Goal: Information Seeking & Learning: Learn about a topic

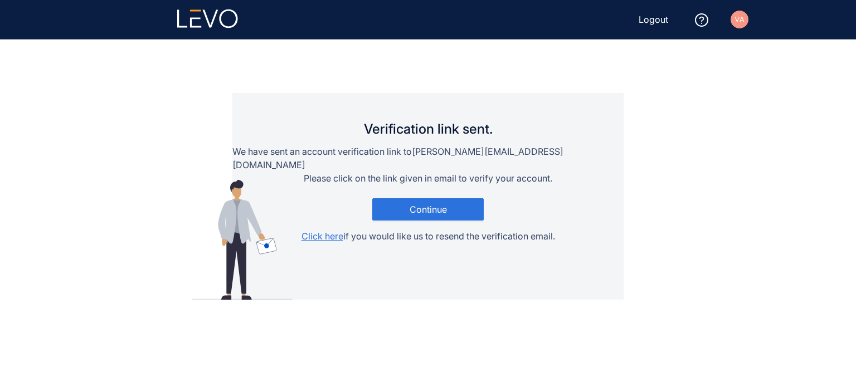
click at [742, 18] on img at bounding box center [739, 20] width 18 height 18
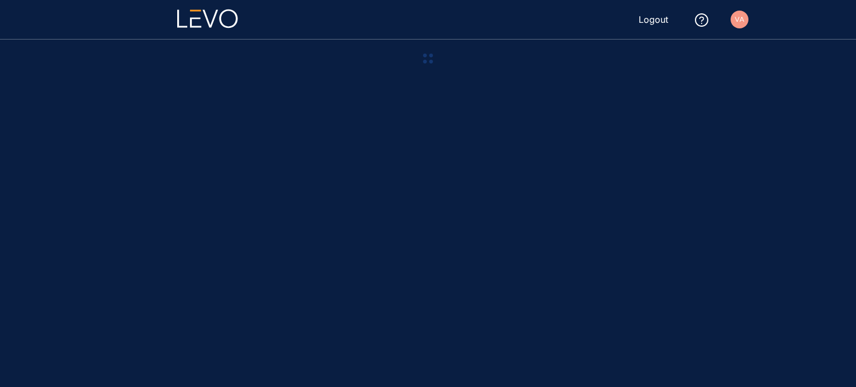
click at [735, 17] on img at bounding box center [739, 20] width 18 height 18
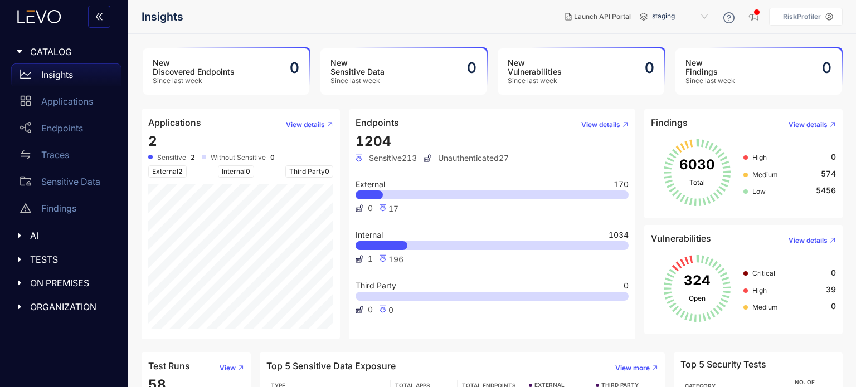
click at [178, 123] on h4 "Applications" at bounding box center [174, 123] width 53 height 10
click at [311, 124] on span "View details" at bounding box center [305, 125] width 39 height 8
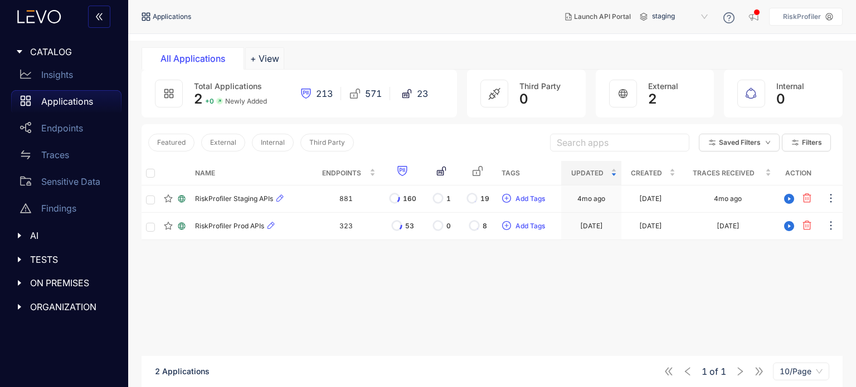
scroll to position [38, 0]
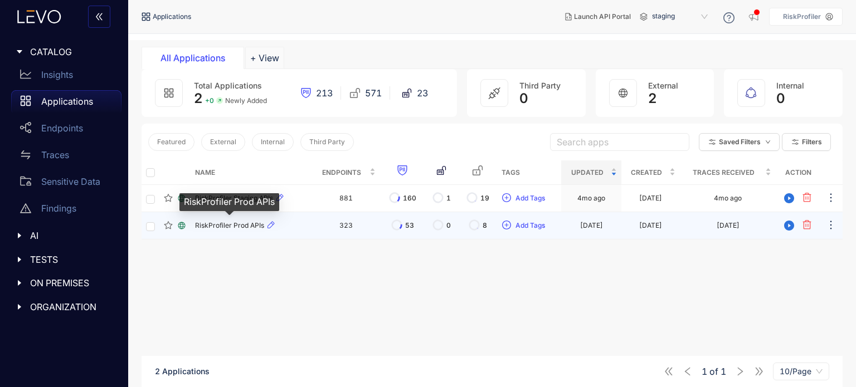
click at [219, 228] on span "RiskProfiler Prod APIs" at bounding box center [229, 226] width 69 height 8
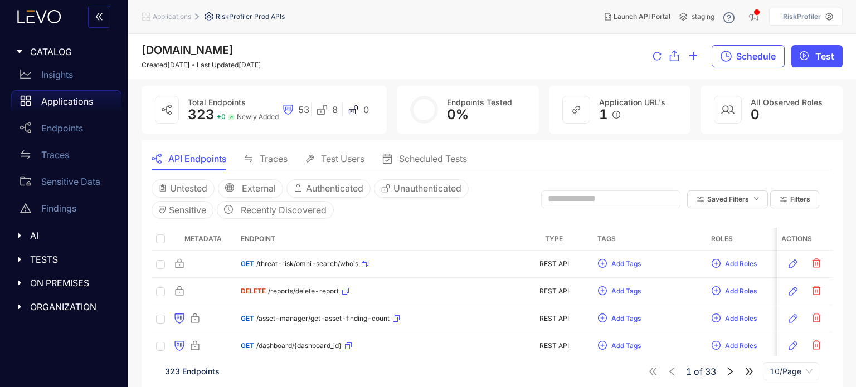
click at [274, 158] on span "Traces" at bounding box center [274, 159] width 28 height 10
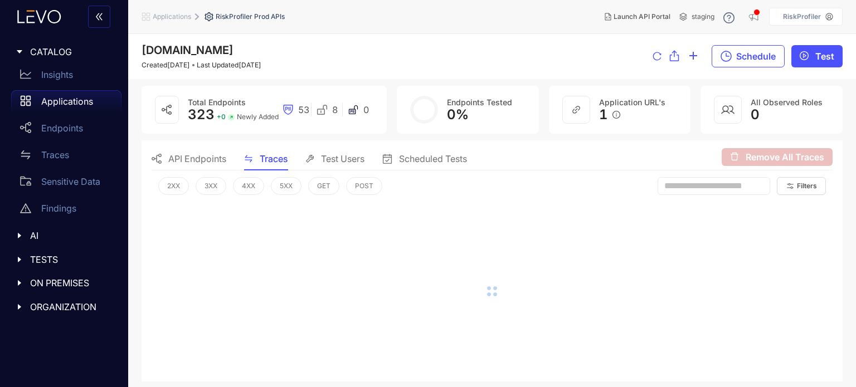
click at [343, 152] on div "Test Users" at bounding box center [334, 158] width 59 height 23
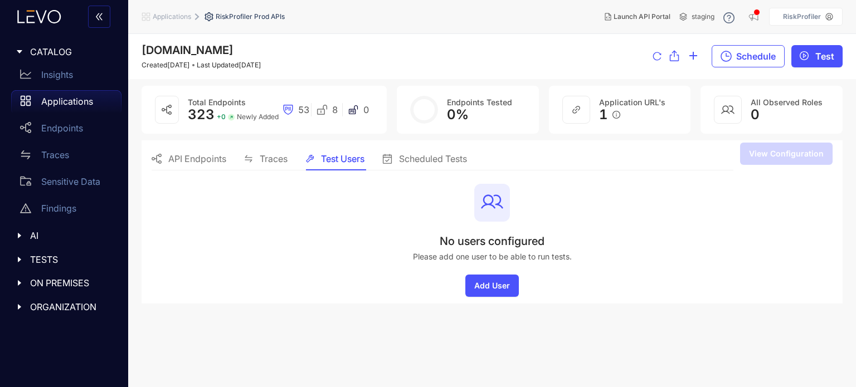
click at [408, 151] on div "Scheduled Tests" at bounding box center [424, 158] width 85 height 23
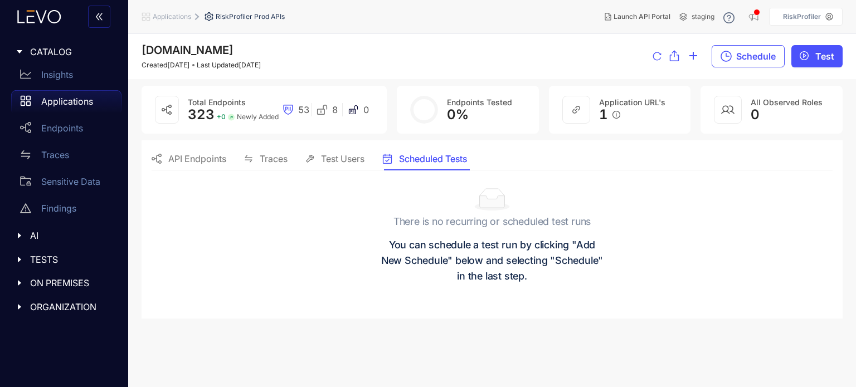
click at [274, 150] on div "Traces" at bounding box center [265, 158] width 43 height 23
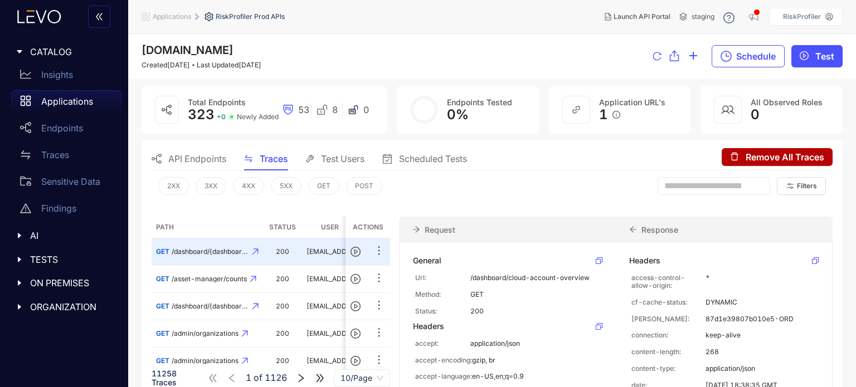
click at [189, 151] on div "API Endpoints" at bounding box center [189, 158] width 75 height 23
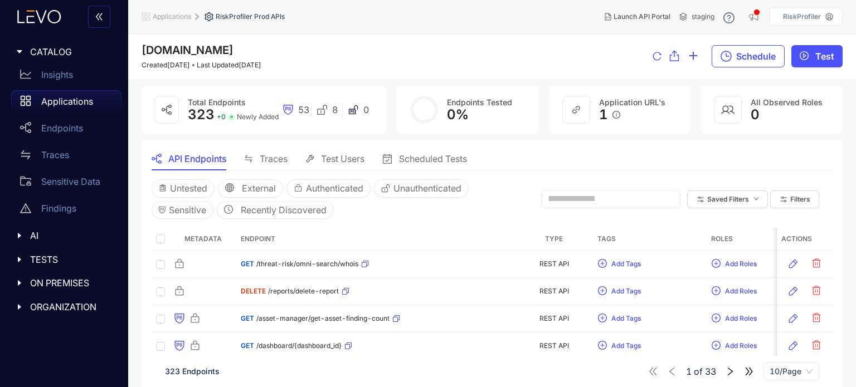
click at [87, 107] on div "Applications" at bounding box center [66, 101] width 110 height 22
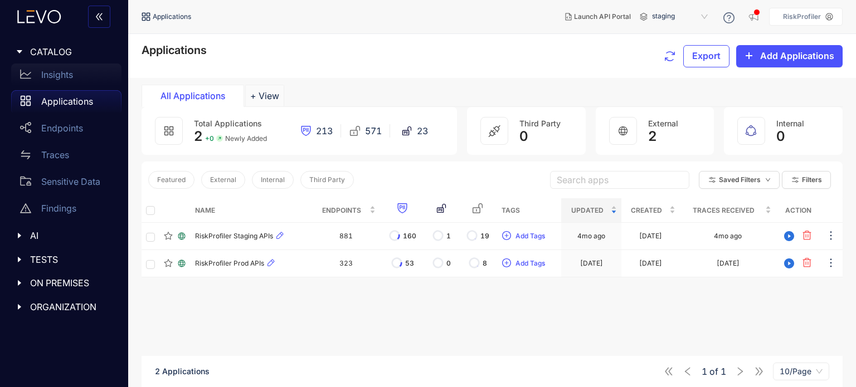
click at [69, 80] on div "Insights" at bounding box center [66, 75] width 110 height 22
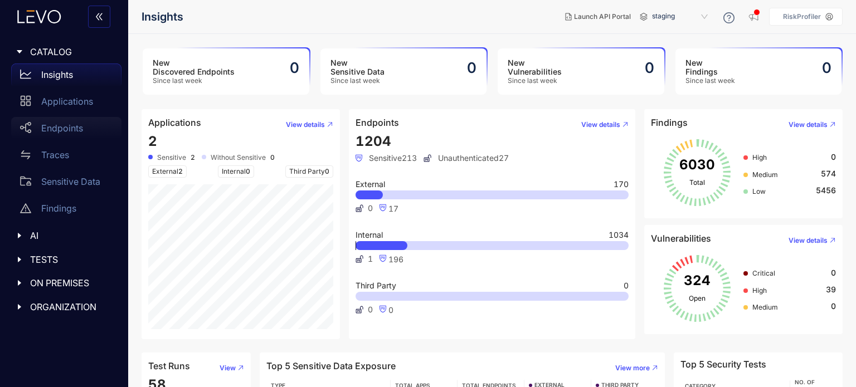
click at [85, 126] on div "Endpoints" at bounding box center [66, 128] width 110 height 22
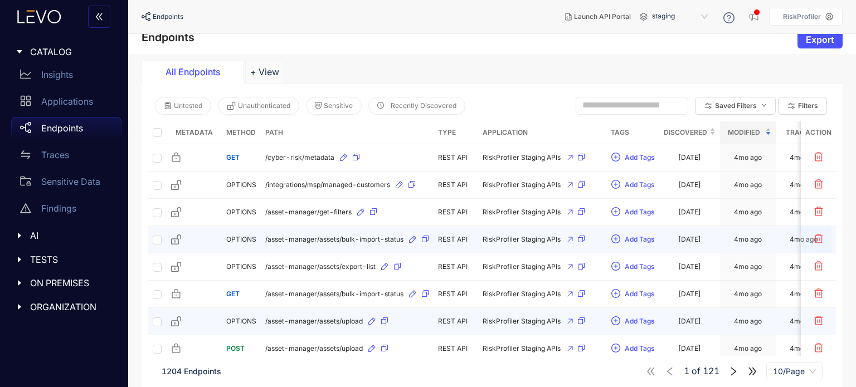
scroll to position [90, 0]
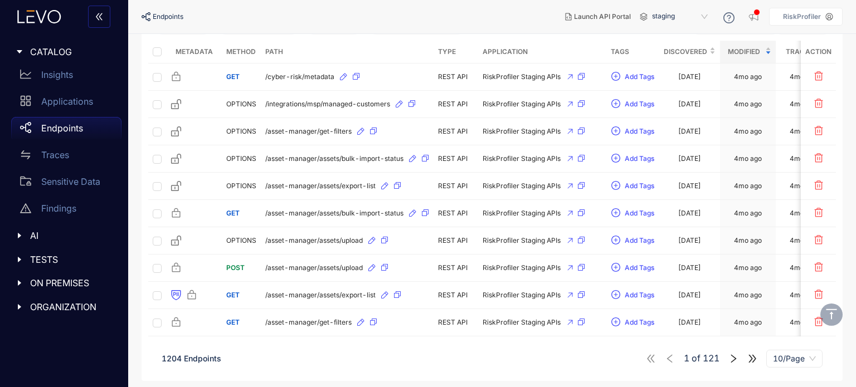
click at [734, 359] on icon "right" at bounding box center [734, 358] width 6 height 8
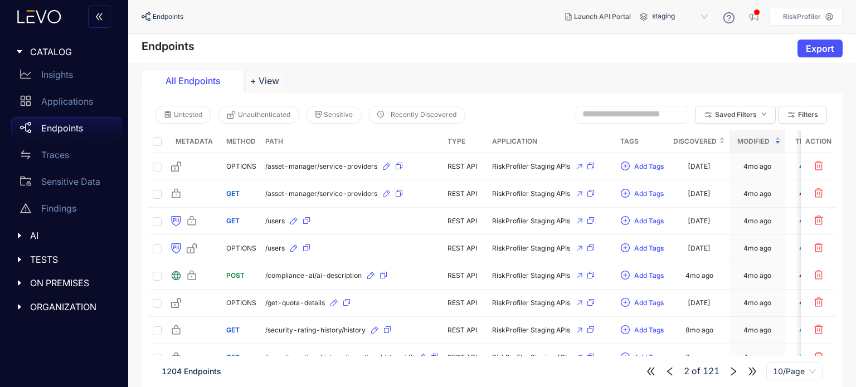
scroll to position [90, 0]
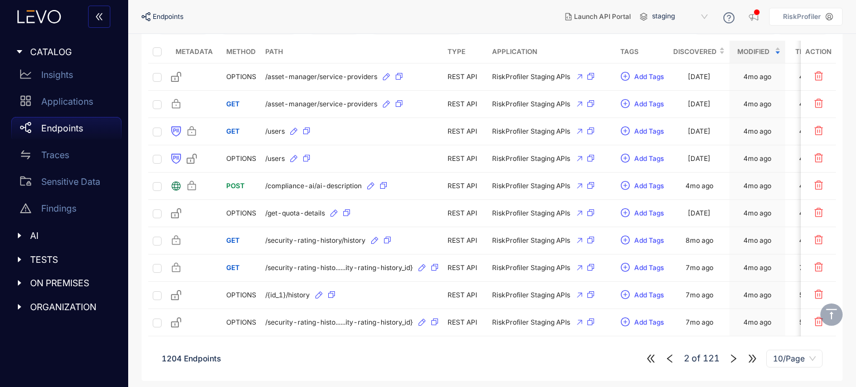
click at [734, 356] on icon "right" at bounding box center [733, 359] width 10 height 10
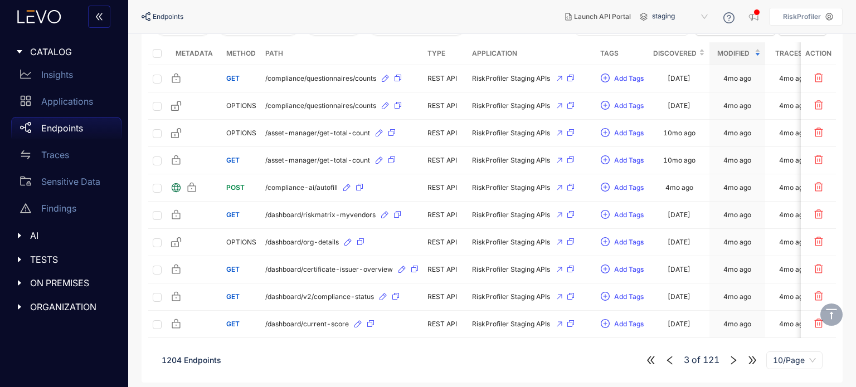
scroll to position [90, 0]
click at [755, 358] on icon "double-right" at bounding box center [751, 359] width 7 height 8
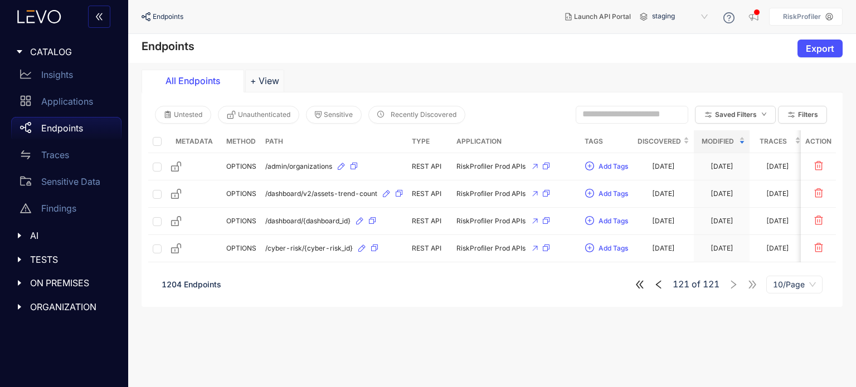
click at [660, 286] on icon "left" at bounding box center [658, 285] width 10 height 10
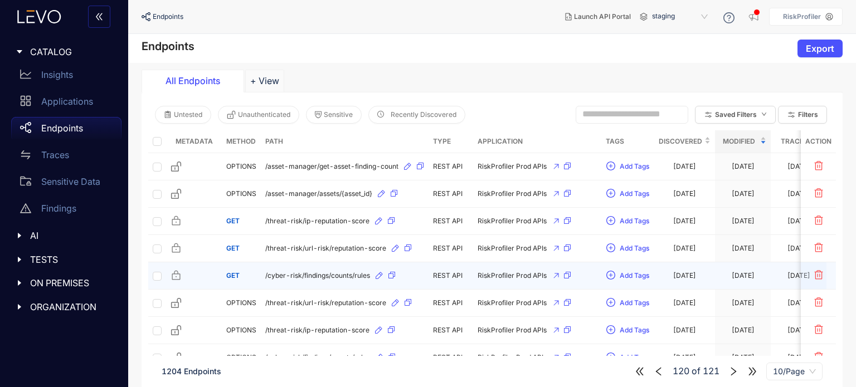
scroll to position [90, 0]
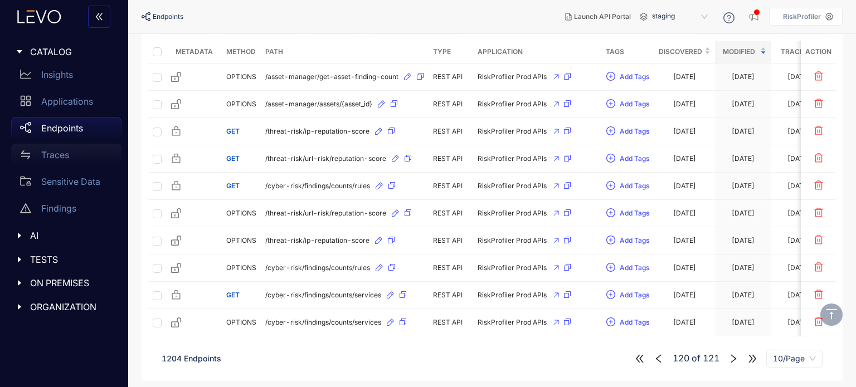
click at [75, 149] on div "Traces" at bounding box center [66, 155] width 110 height 22
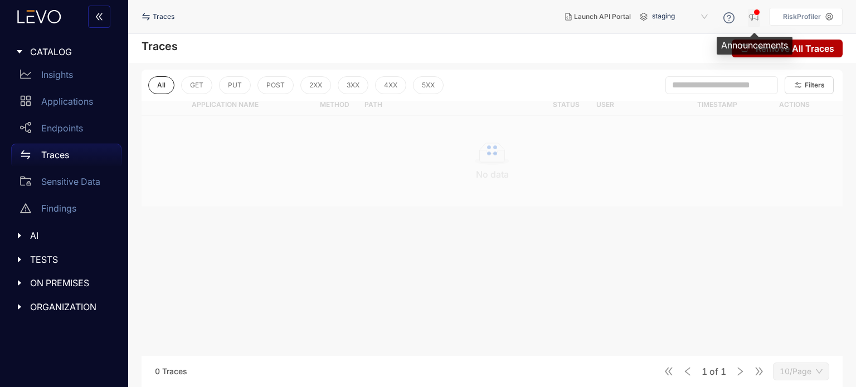
click at [754, 15] on icon "button" at bounding box center [753, 16] width 11 height 11
click at [58, 154] on p "Traces" at bounding box center [55, 155] width 28 height 10
click at [209, 231] on div "Application Name Method Path Status User Timestamp Actions No data" at bounding box center [491, 221] width 701 height 255
click at [67, 200] on div "Findings" at bounding box center [66, 208] width 110 height 22
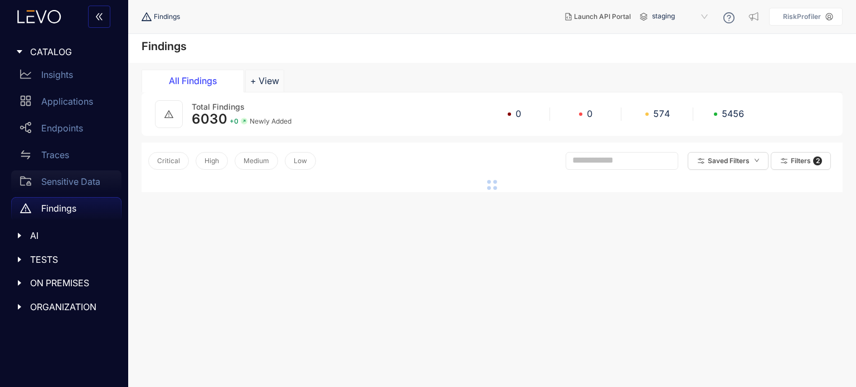
click at [81, 179] on p "Sensitive Data" at bounding box center [70, 182] width 59 height 10
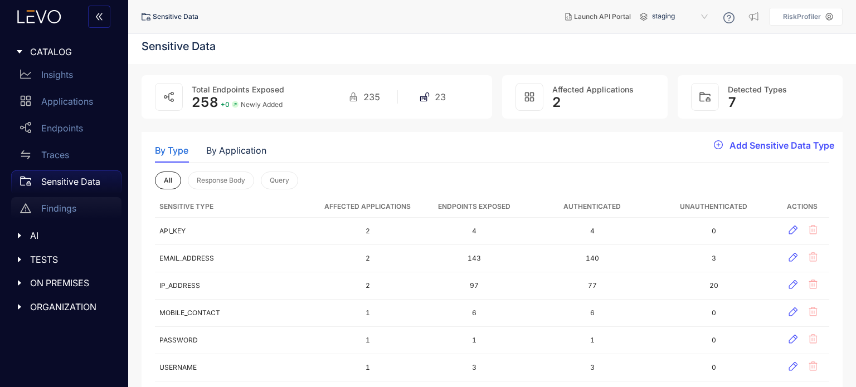
click at [79, 204] on div "Findings" at bounding box center [66, 208] width 110 height 22
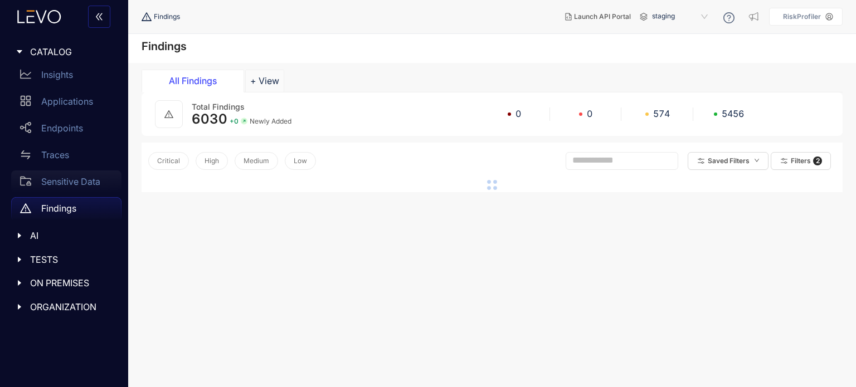
click at [82, 180] on p "Sensitive Data" at bounding box center [70, 182] width 59 height 10
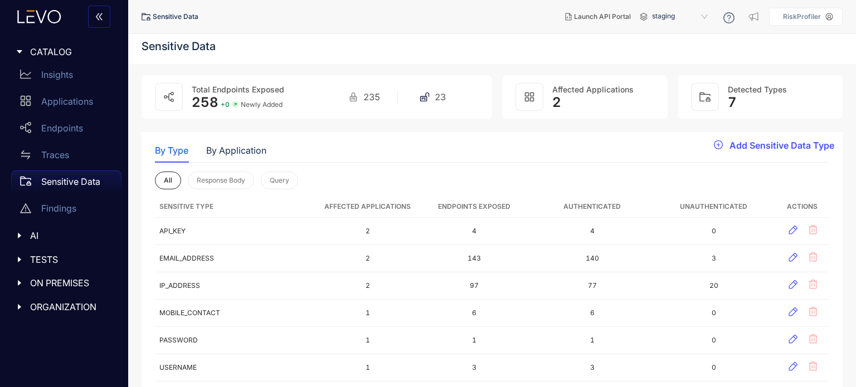
click at [71, 305] on span "ORGANIZATION" at bounding box center [71, 307] width 82 height 10
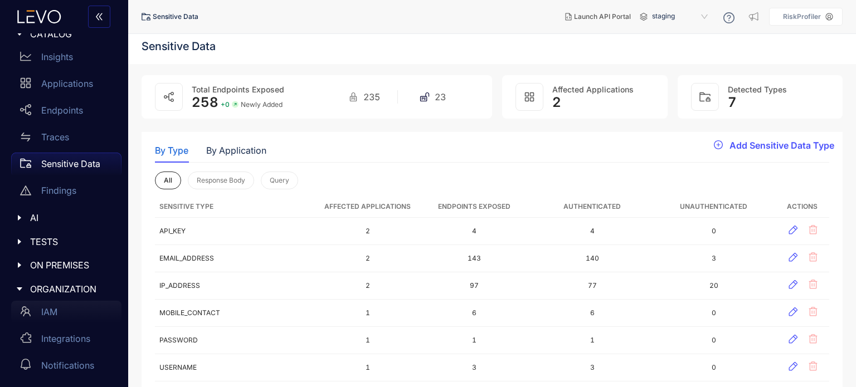
click at [60, 309] on div "IAM" at bounding box center [66, 312] width 110 height 22
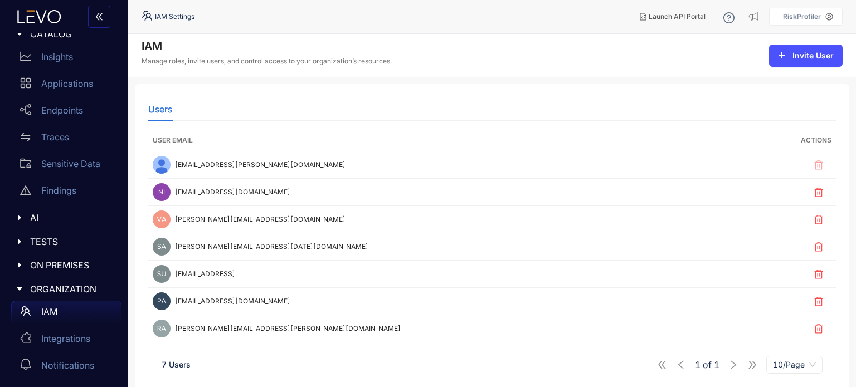
scroll to position [12, 0]
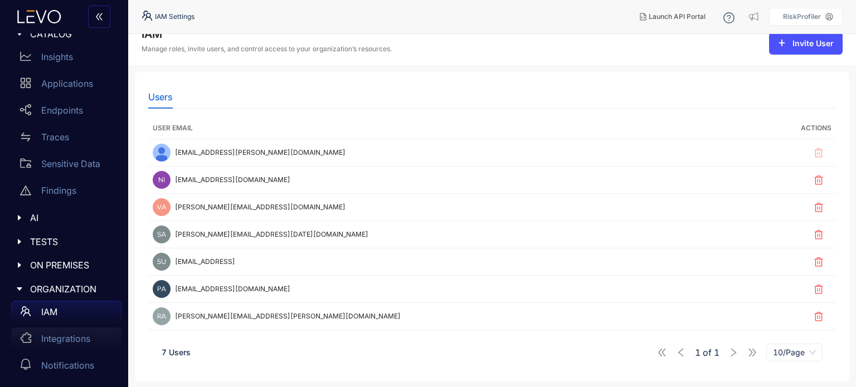
click at [76, 334] on p "Integrations" at bounding box center [65, 339] width 49 height 10
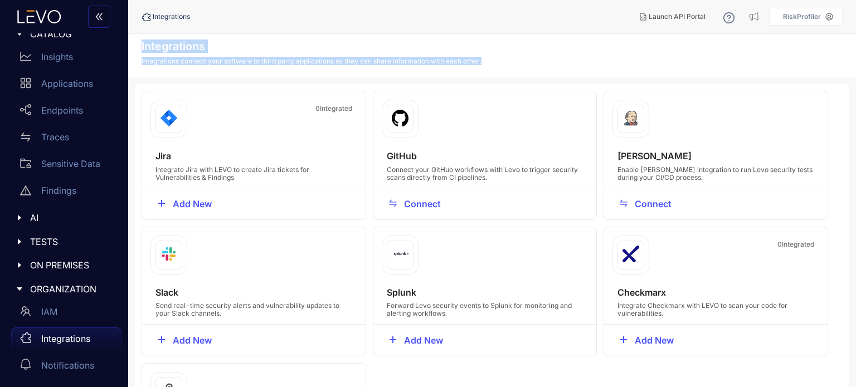
drag, startPoint x: 138, startPoint y: 45, endPoint x: 490, endPoint y: 66, distance: 352.7
click at [490, 66] on div "Integrations Integrations connect your software to third party applications so …" at bounding box center [491, 55] width 727 height 43
drag, startPoint x: 490, startPoint y: 66, endPoint x: 131, endPoint y: 45, distance: 359.9
click at [131, 45] on div "Integrations Integrations connect your software to third party applications so …" at bounding box center [491, 55] width 727 height 43
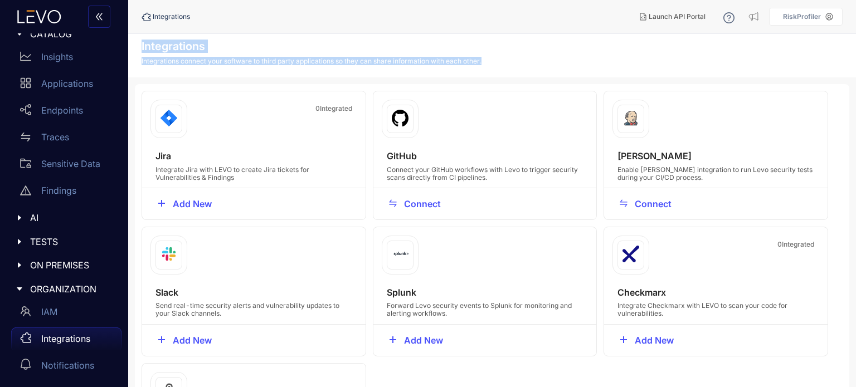
click at [131, 45] on div "Integrations Integrations connect your software to third party applications so …" at bounding box center [491, 55] width 727 height 43
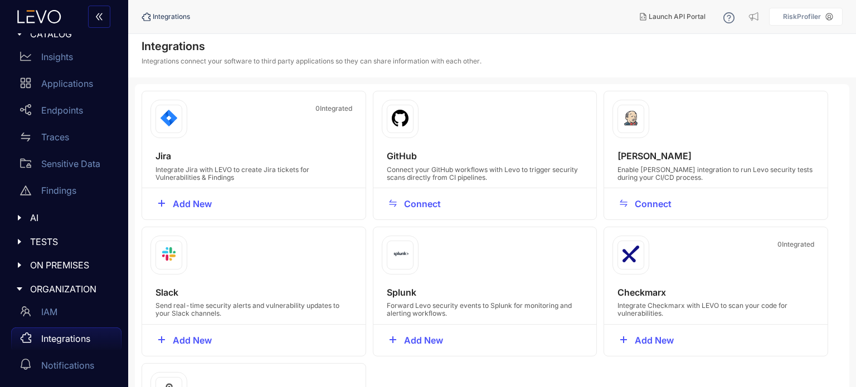
click at [73, 269] on span "ON PREMISES" at bounding box center [71, 265] width 82 height 10
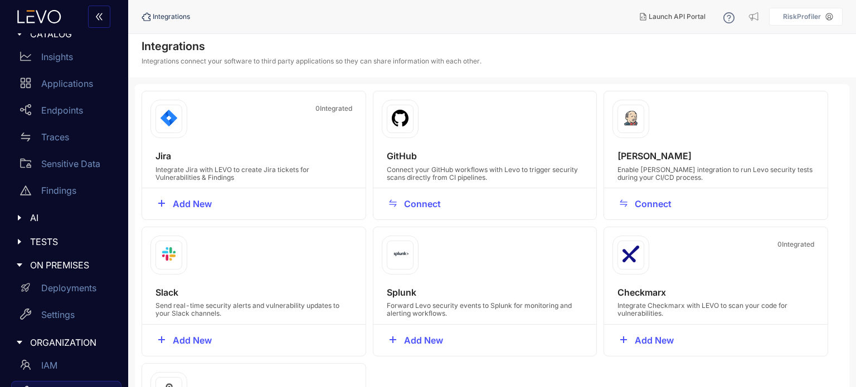
scroll to position [71, 0]
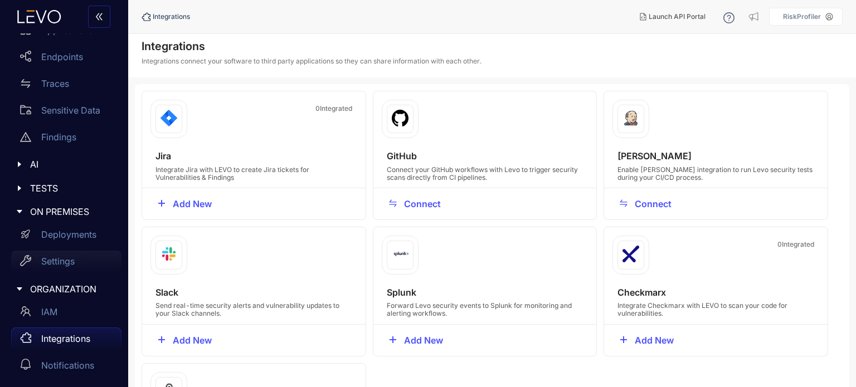
click at [65, 258] on p "Settings" at bounding box center [57, 261] width 33 height 10
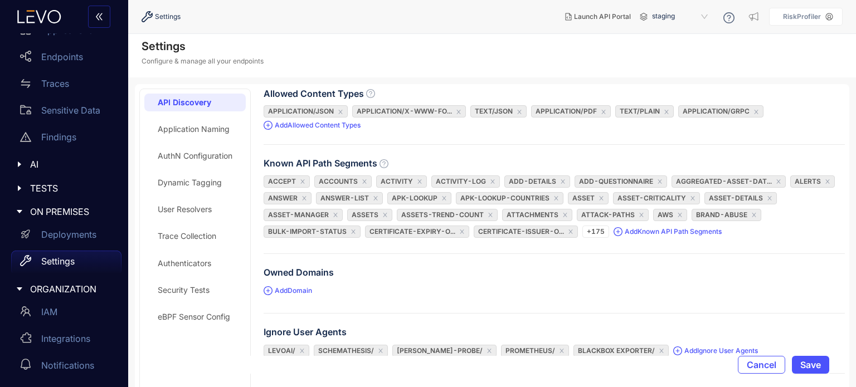
click at [179, 289] on div "Security Tests" at bounding box center [184, 290] width 52 height 9
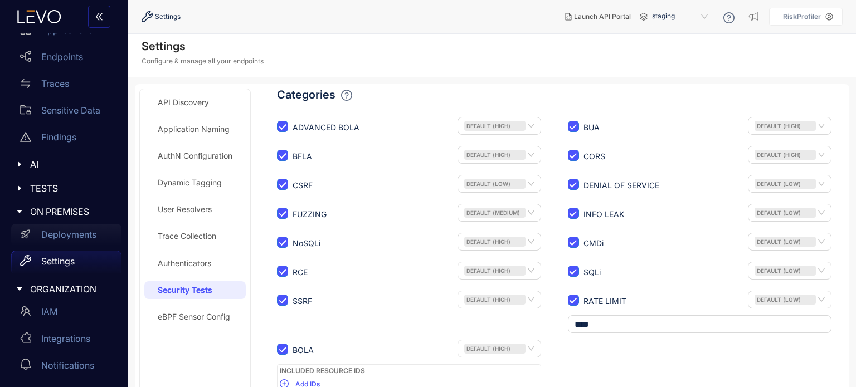
click at [75, 231] on p "Deployments" at bounding box center [68, 234] width 55 height 10
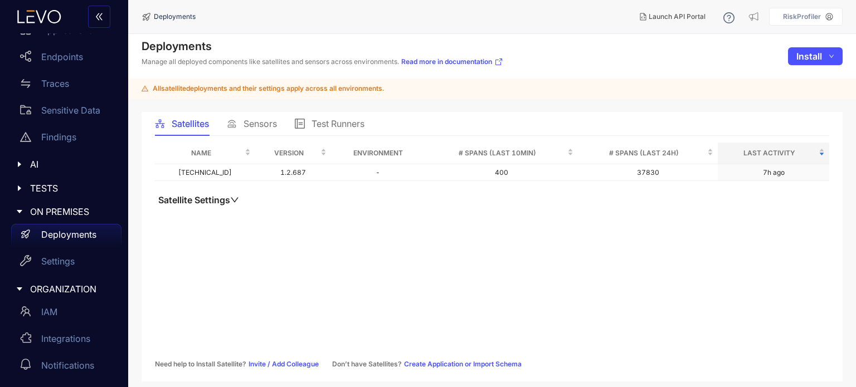
click at [245, 125] on span "Sensors" at bounding box center [259, 124] width 33 height 10
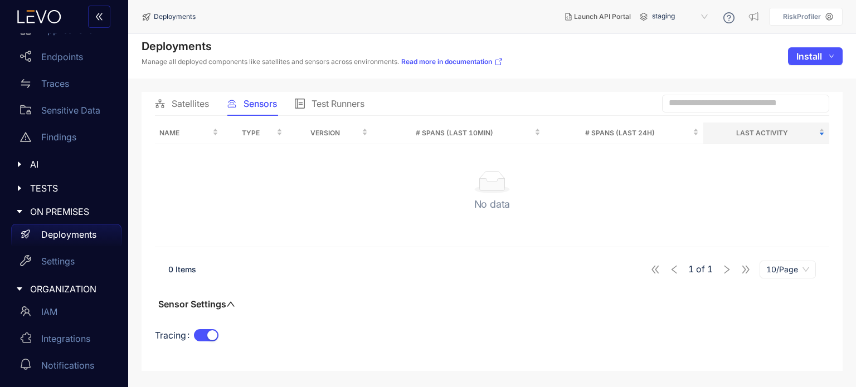
click at [330, 95] on div "Test Runners" at bounding box center [330, 103] width 70 height 23
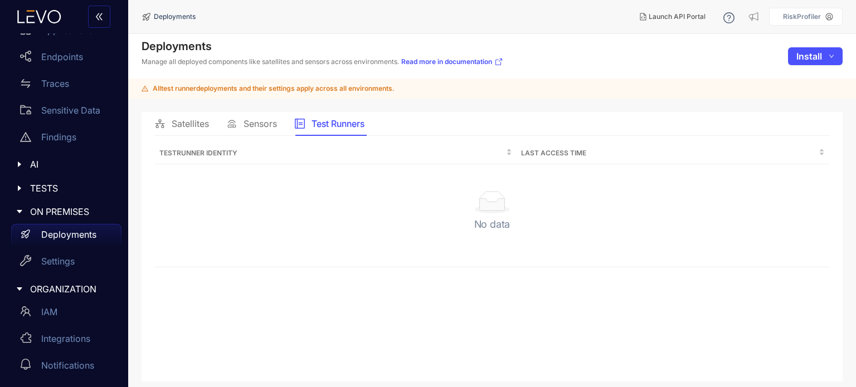
click at [185, 125] on span "Satellites" at bounding box center [190, 124] width 37 height 10
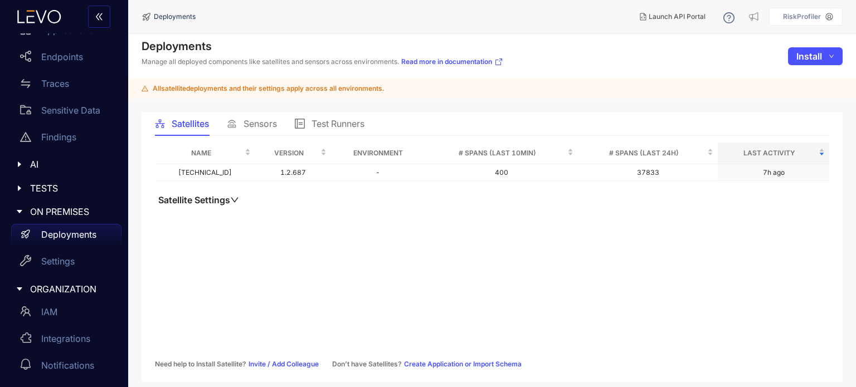
click at [81, 180] on div "TESTS" at bounding box center [64, 188] width 115 height 23
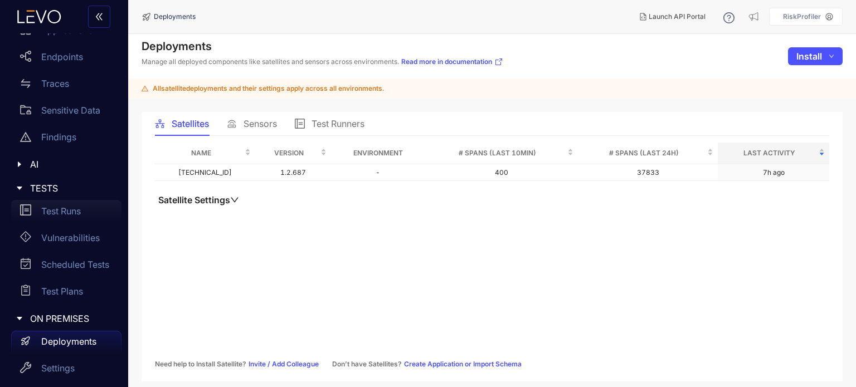
click at [74, 213] on p "Test Runs" at bounding box center [61, 211] width 40 height 10
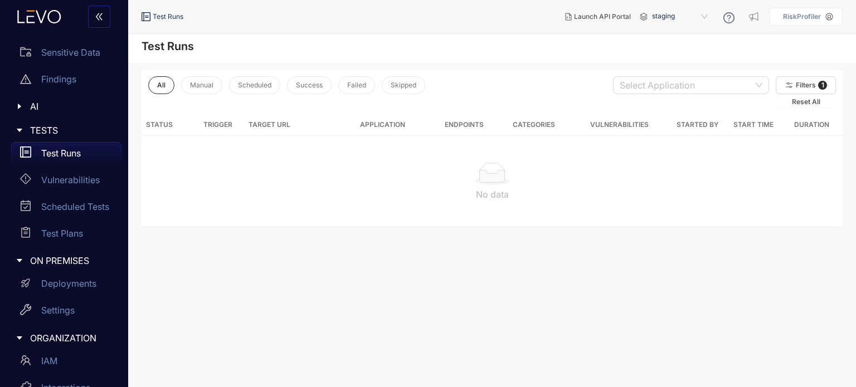
scroll to position [130, 0]
click at [75, 182] on p "Vulnerabilities" at bounding box center [70, 179] width 58 height 10
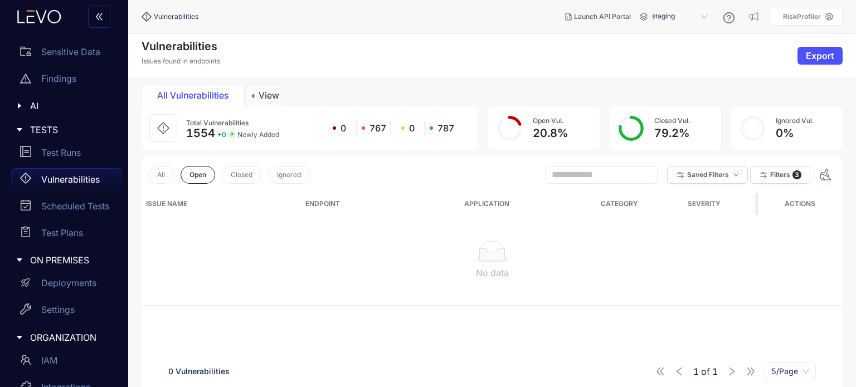
click at [524, 126] on div "Open Vul. 20.8 %" at bounding box center [543, 127] width 111 height 43
click at [88, 203] on p "Scheduled Tests" at bounding box center [75, 206] width 68 height 10
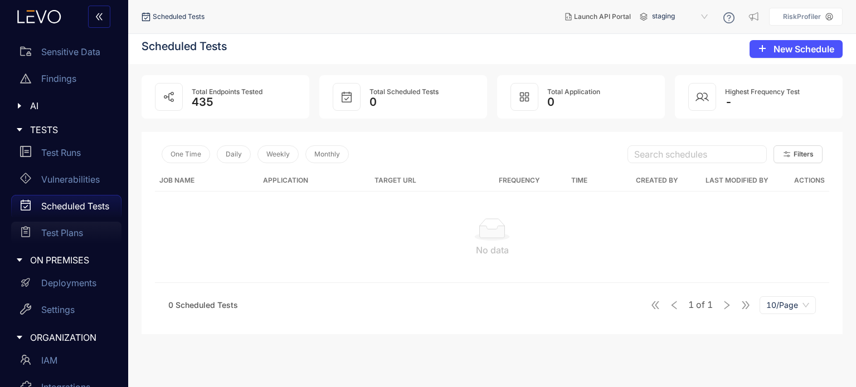
click at [69, 228] on p "Test Plans" at bounding box center [62, 233] width 42 height 10
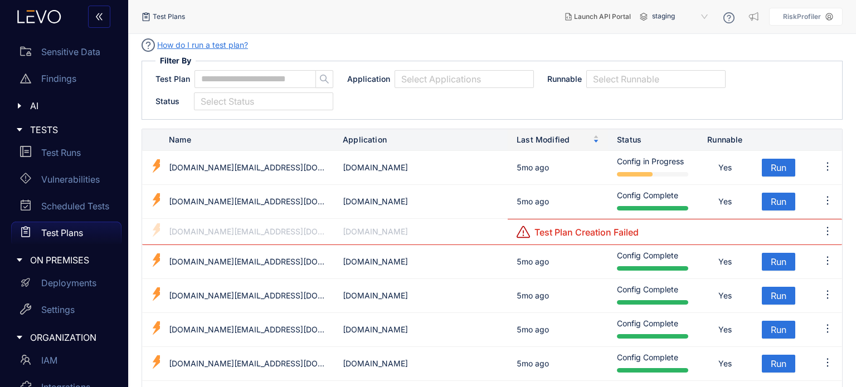
click at [56, 109] on span "AI" at bounding box center [71, 106] width 82 height 10
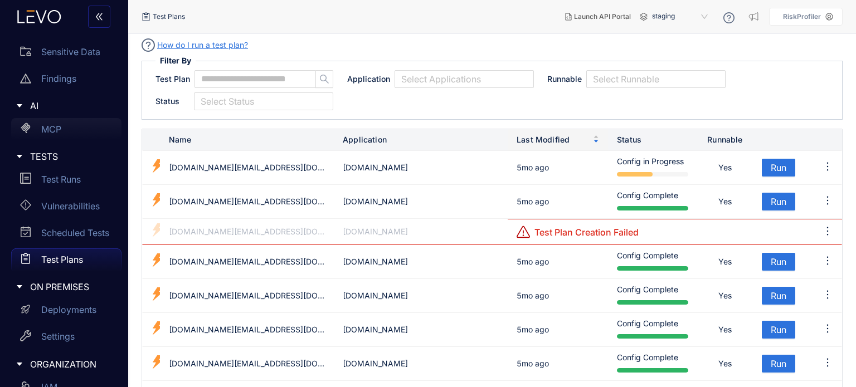
click at [58, 129] on p "MCP" at bounding box center [51, 129] width 20 height 10
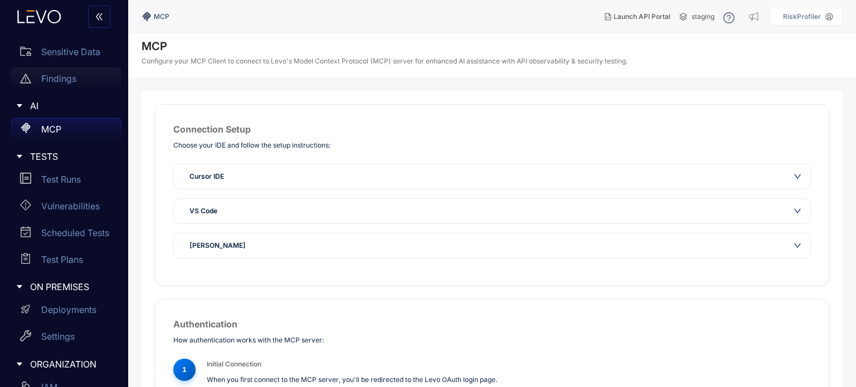
click at [76, 79] on p "Findings" at bounding box center [58, 79] width 35 height 10
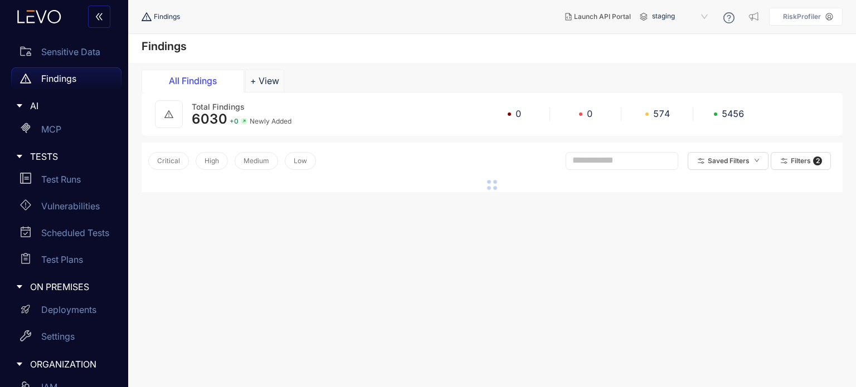
click at [74, 85] on div "Findings" at bounding box center [66, 78] width 110 height 22
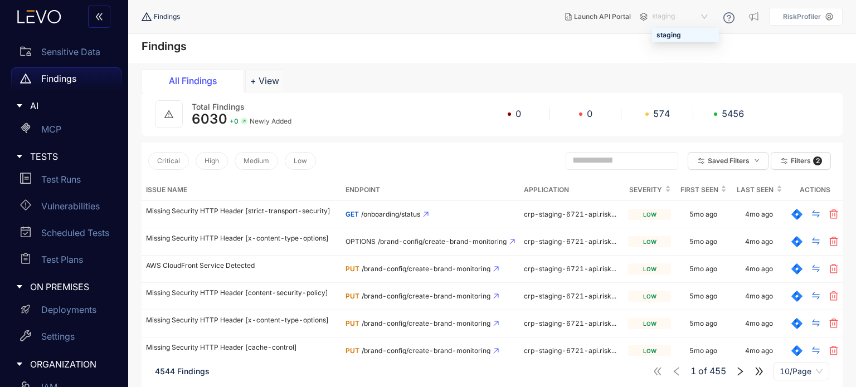
click at [710, 15] on span "staging" at bounding box center [681, 17] width 58 height 18
click at [689, 67] on section "Findings All Findings + View Total Findings 6030 + 0 Newly Added 0 0 574 5456 C…" at bounding box center [491, 276] width 727 height 485
click at [706, 16] on span "staging" at bounding box center [681, 17] width 58 height 18
click at [573, 40] on div "Findings" at bounding box center [491, 48] width 727 height 29
click at [441, 9] on nav "Findings" at bounding box center [348, 17] width 414 height 20
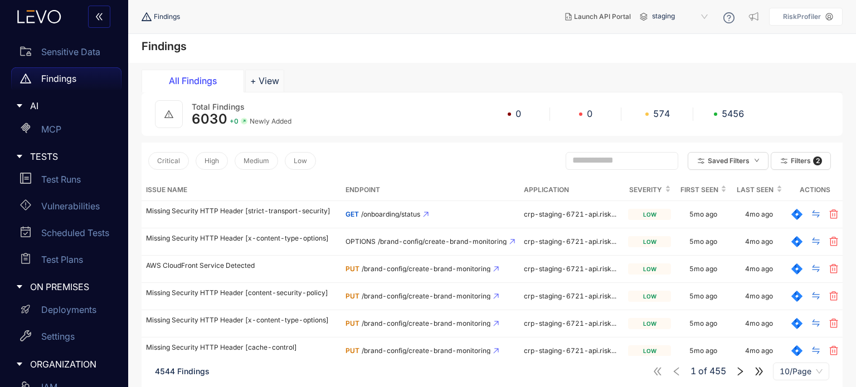
click at [172, 44] on h4 "Findings" at bounding box center [163, 46] width 45 height 13
click at [301, 56] on div "Findings" at bounding box center [491, 48] width 727 height 29
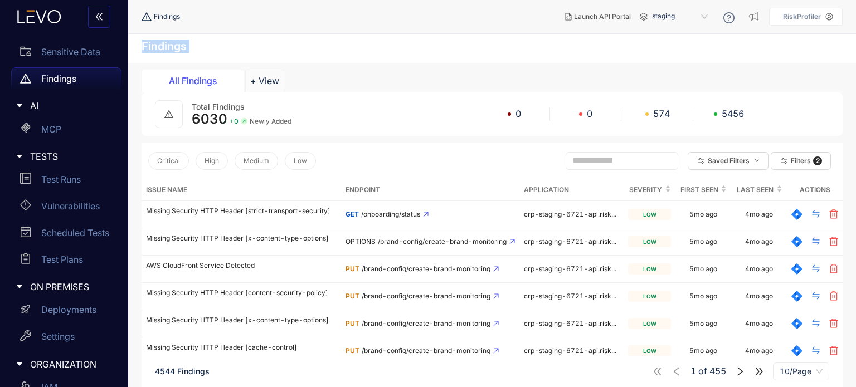
click at [301, 56] on div "Findings" at bounding box center [491, 48] width 727 height 29
click at [321, 121] on div "Total Findings 6030 + 0 Newly Added 0 0 574 5456" at bounding box center [478, 114] width 573 height 26
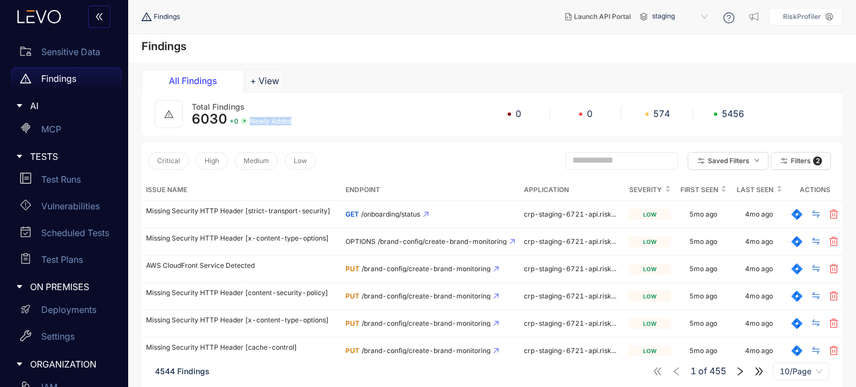
click at [321, 121] on div "Total Findings 6030 + 0 Newly Added 0 0 574 5456" at bounding box center [478, 114] width 573 height 26
click at [358, 124] on div "Total Findings 6030 + 0 Newly Added 0 0 574 5456" at bounding box center [478, 114] width 573 height 26
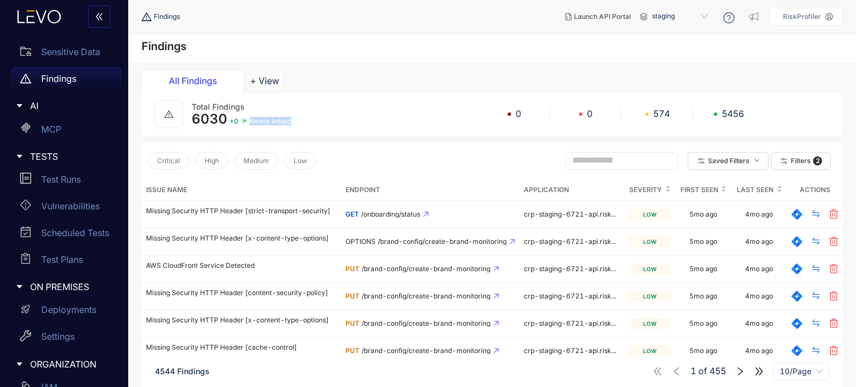
click at [358, 124] on div "Total Findings 6030 + 0 Newly Added 0 0 574 5456" at bounding box center [478, 114] width 573 height 26
click at [588, 111] on span "0" at bounding box center [590, 114] width 6 height 10
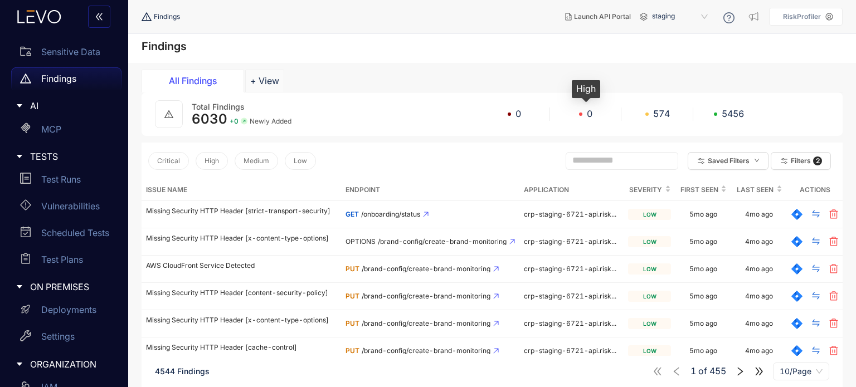
click at [566, 114] on div "0" at bounding box center [586, 114] width 72 height 10
click at [274, 186] on th "Issue Name" at bounding box center [240, 190] width 199 height 22
click at [140, 207] on section "Findings All Findings + View Total Findings 6030 + 0 Newly Added 0 0 574 5456 C…" at bounding box center [491, 276] width 727 height 485
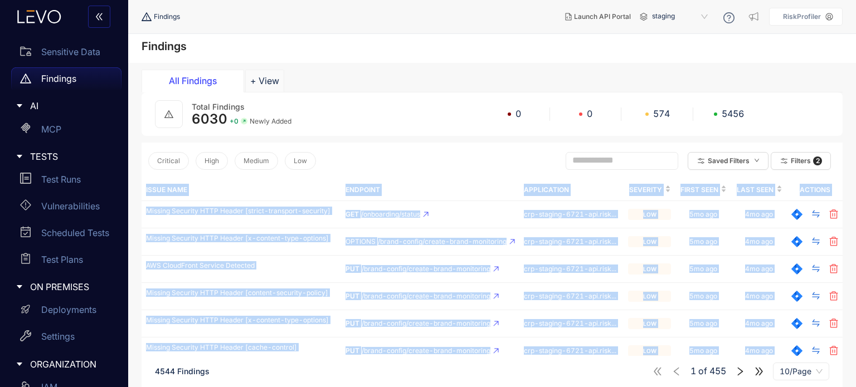
click at [140, 207] on section "Findings All Findings + View Total Findings 6030 + 0 Newly Added 0 0 574 5456 C…" at bounding box center [491, 276] width 727 height 485
click at [189, 187] on th "Issue Name" at bounding box center [240, 190] width 199 height 22
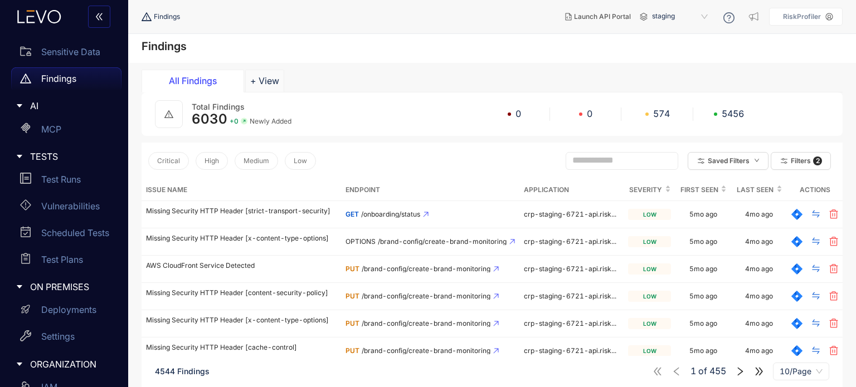
click at [189, 187] on th "Issue Name" at bounding box center [240, 190] width 199 height 22
click at [365, 191] on th "Endpoint" at bounding box center [430, 190] width 178 height 22
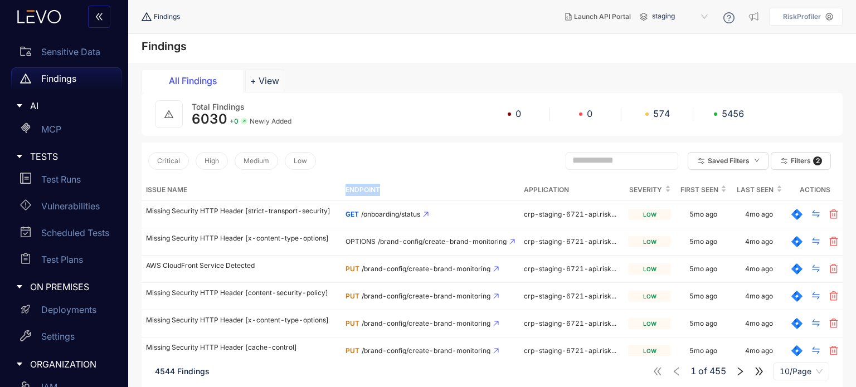
click at [365, 191] on th "Endpoint" at bounding box center [430, 190] width 178 height 22
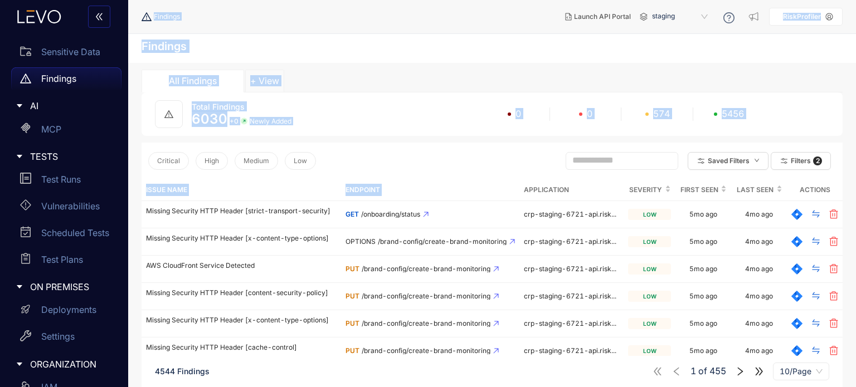
drag, startPoint x: 365, startPoint y: 191, endPoint x: 395, endPoint y: -7, distance: 200.5
click at [395, 0] on html "CATALOG Insights Applications Endpoints Traces Sensitive Data Findings AI MCP T…" at bounding box center [428, 193] width 856 height 387
click at [320, 45] on div "Findings" at bounding box center [491, 48] width 727 height 29
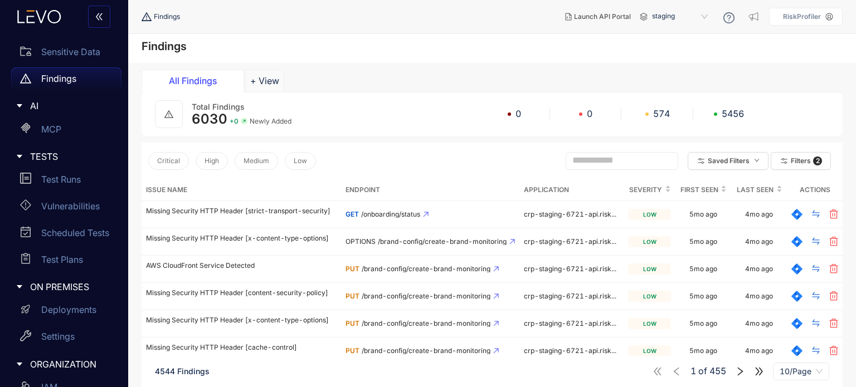
click at [172, 48] on h4 "Findings" at bounding box center [163, 46] width 45 height 13
click at [185, 14] on ol "Findings" at bounding box center [198, 17] width 114 height 20
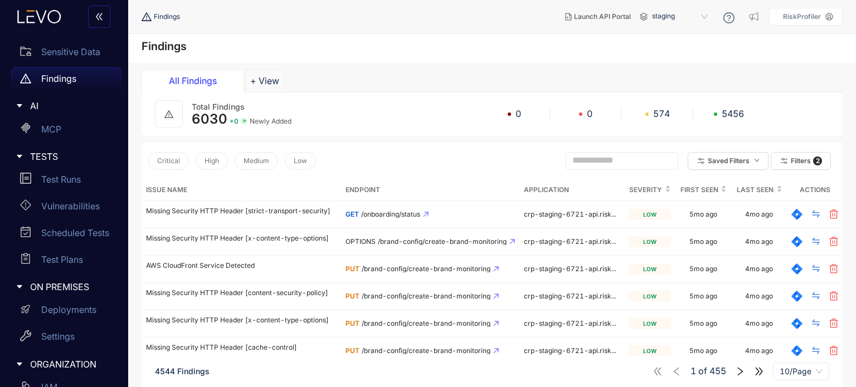
click at [185, 14] on ol "Findings" at bounding box center [198, 17] width 114 height 20
click at [199, 41] on div "Findings" at bounding box center [491, 48] width 727 height 29
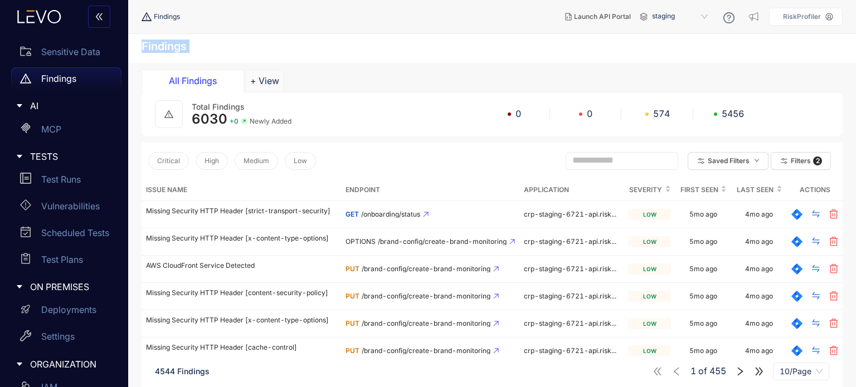
drag, startPoint x: 199, startPoint y: 41, endPoint x: 181, endPoint y: 43, distance: 18.5
click at [181, 43] on div "Findings" at bounding box center [491, 48] width 727 height 29
click at [181, 43] on h4 "Findings" at bounding box center [163, 46] width 45 height 13
click at [232, 103] on span "Total Findings" at bounding box center [218, 106] width 53 height 9
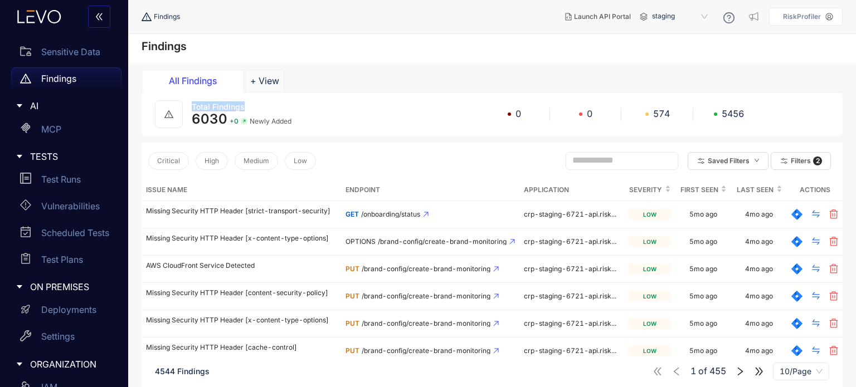
click at [232, 103] on span "Total Findings" at bounding box center [218, 106] width 53 height 9
click at [174, 46] on h4 "Findings" at bounding box center [163, 46] width 45 height 13
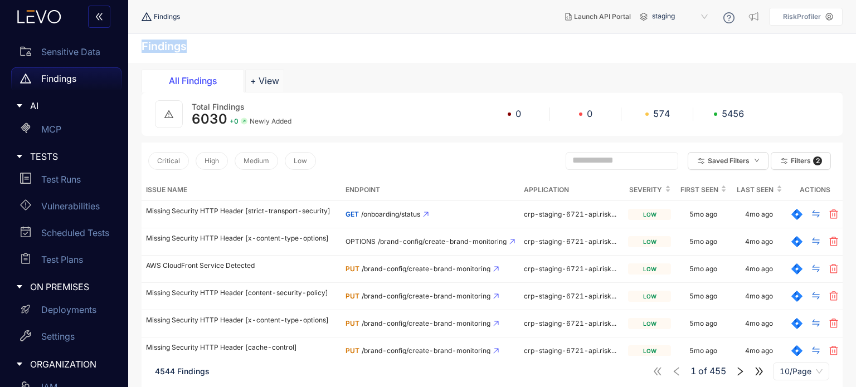
click at [641, 57] on div "Findings" at bounding box center [491, 48] width 727 height 29
click at [207, 50] on div "Findings" at bounding box center [491, 48] width 727 height 29
click at [183, 46] on h4 "Findings" at bounding box center [163, 46] width 45 height 13
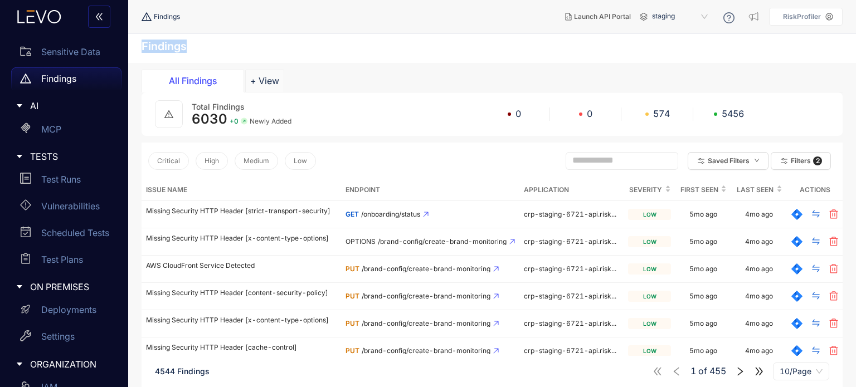
click at [183, 46] on h4 "Findings" at bounding box center [163, 46] width 45 height 13
click at [176, 17] on span "Findings" at bounding box center [167, 17] width 26 height 8
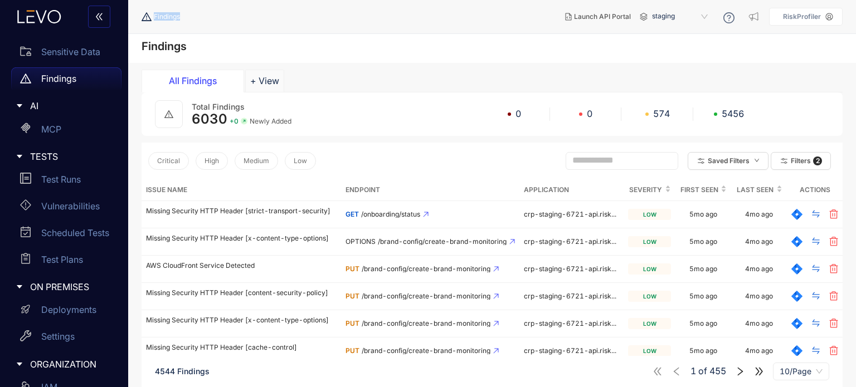
click at [176, 17] on span "Findings" at bounding box center [167, 17] width 26 height 8
click at [232, 46] on div "Findings" at bounding box center [491, 48] width 727 height 29
click at [153, 43] on h4 "Findings" at bounding box center [163, 46] width 45 height 13
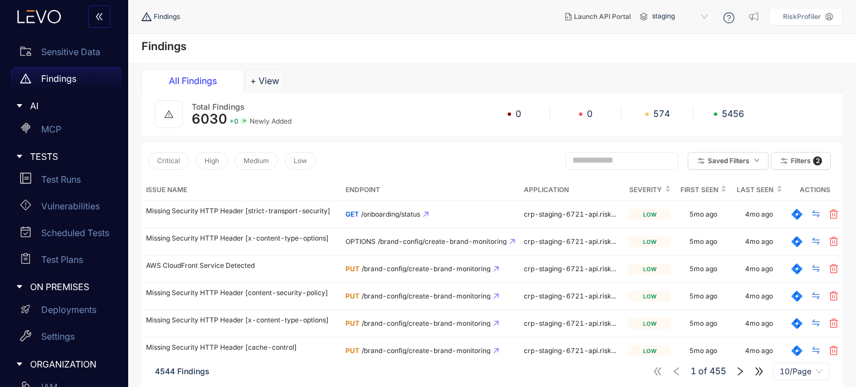
click at [554, 22] on nav "Findings" at bounding box center [348, 17] width 414 height 20
click at [622, 42] on div "Findings" at bounding box center [491, 48] width 727 height 29
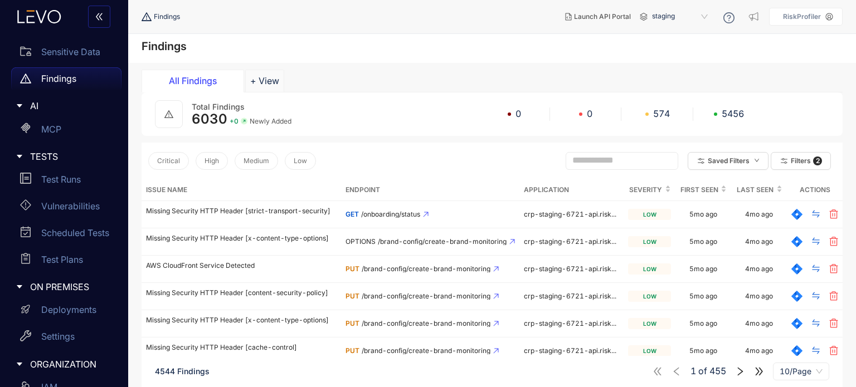
click at [160, 45] on h4 "Findings" at bounding box center [163, 46] width 45 height 13
click at [218, 45] on div "Findings" at bounding box center [491, 48] width 727 height 29
click at [167, 44] on h4 "Findings" at bounding box center [163, 46] width 45 height 13
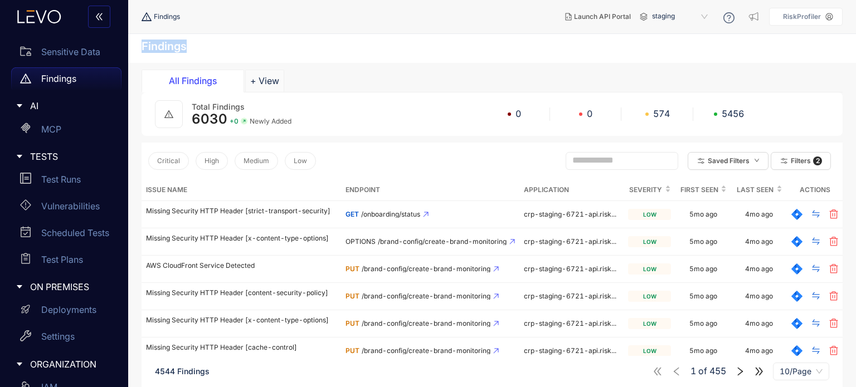
click at [167, 44] on h4 "Findings" at bounding box center [163, 46] width 45 height 13
click at [185, 45] on h4 "Findings" at bounding box center [163, 46] width 45 height 13
click at [82, 47] on p "Sensitive Data" at bounding box center [70, 52] width 59 height 10
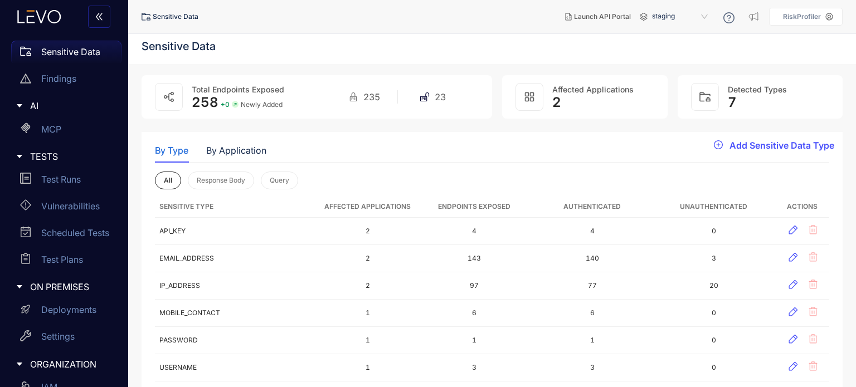
click at [335, 185] on div "All Response Body Query" at bounding box center [492, 181] width 674 height 18
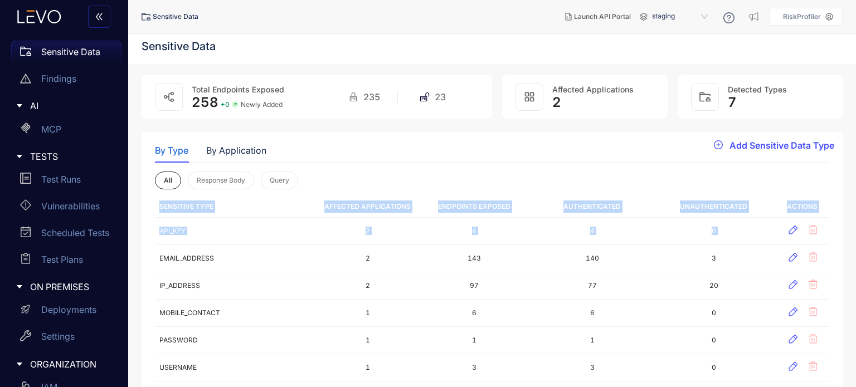
click at [335, 185] on div "All Response Body Query" at bounding box center [492, 181] width 674 height 18
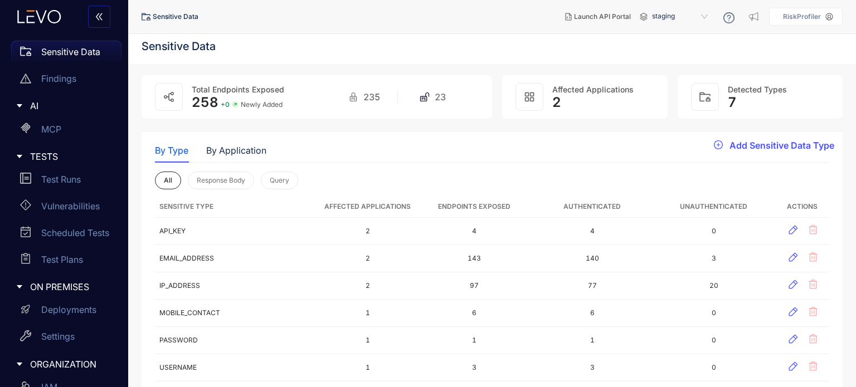
click at [335, 185] on div "All Response Body Query" at bounding box center [492, 181] width 674 height 18
click at [155, 205] on th "Sensitive Type" at bounding box center [237, 207] width 164 height 22
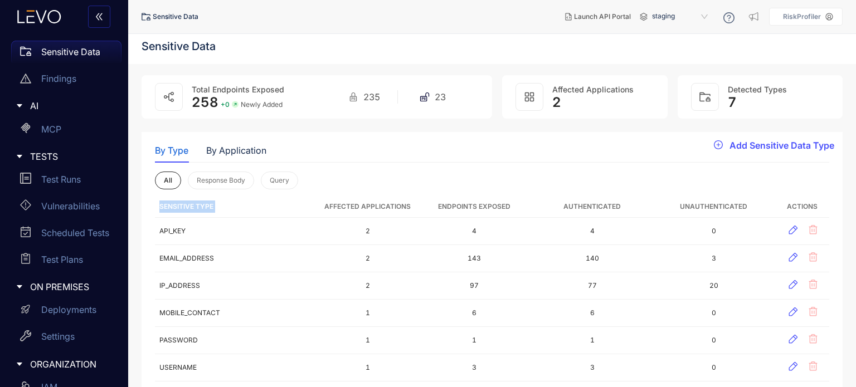
click at [155, 205] on th "Sensitive Type" at bounding box center [237, 207] width 164 height 22
click at [295, 209] on th "Sensitive Type" at bounding box center [237, 207] width 164 height 22
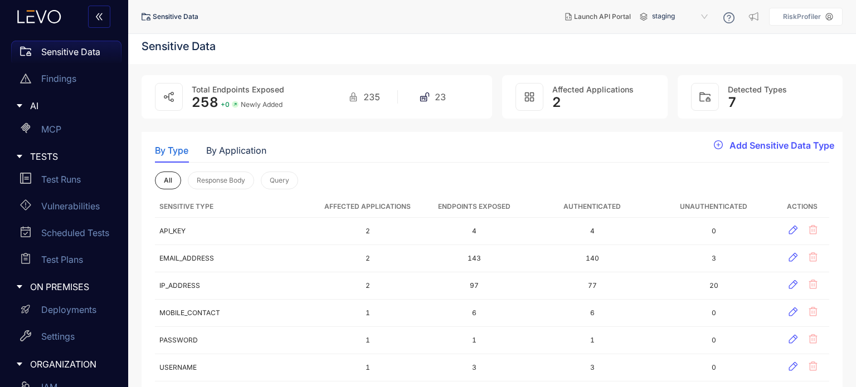
click at [295, 209] on th "Sensitive Type" at bounding box center [237, 207] width 164 height 22
drag, startPoint x: 295, startPoint y: 209, endPoint x: 316, endPoint y: 207, distance: 21.2
click at [316, 207] on th "Sensitive Type" at bounding box center [237, 207] width 164 height 22
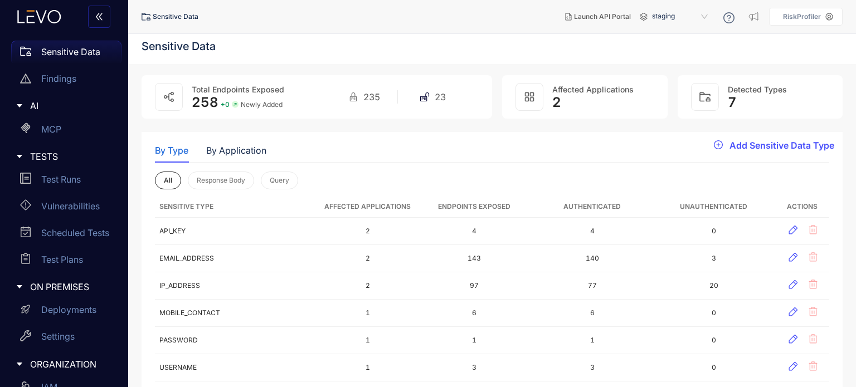
click at [316, 207] on th "Sensitive Type" at bounding box center [237, 207] width 164 height 22
drag, startPoint x: 316, startPoint y: 207, endPoint x: 333, endPoint y: 179, distance: 32.2
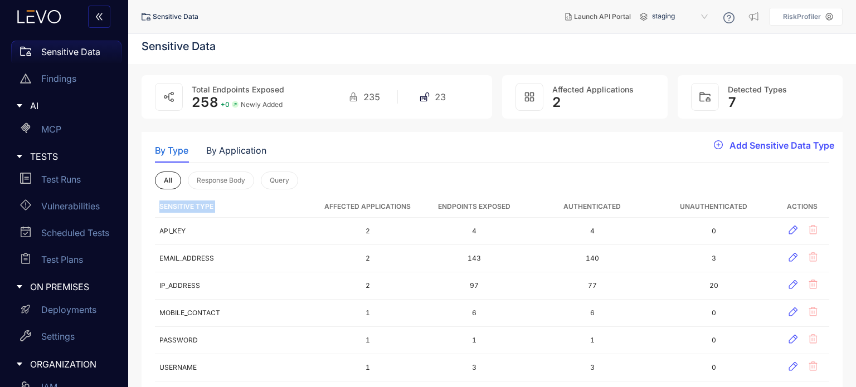
click at [333, 179] on div "All Response Body Query" at bounding box center [492, 181] width 674 height 18
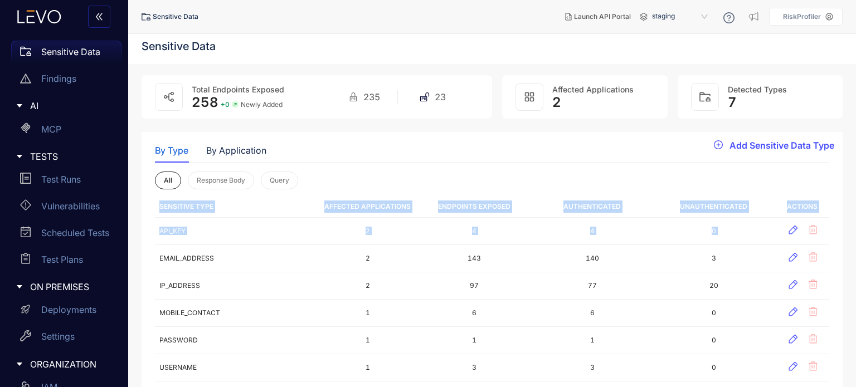
click at [333, 179] on div "All Response Body Query" at bounding box center [492, 181] width 674 height 18
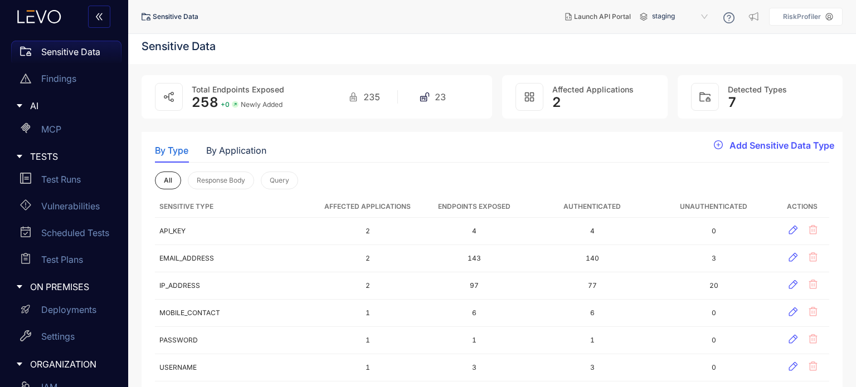
click at [372, 185] on div "All Response Body Query" at bounding box center [492, 181] width 674 height 18
drag, startPoint x: 397, startPoint y: 46, endPoint x: 150, endPoint y: 42, distance: 246.2
click at [150, 42] on div "Sensitive Data" at bounding box center [491, 49] width 727 height 30
click at [150, 42] on h4 "Sensitive Data" at bounding box center [178, 46] width 74 height 13
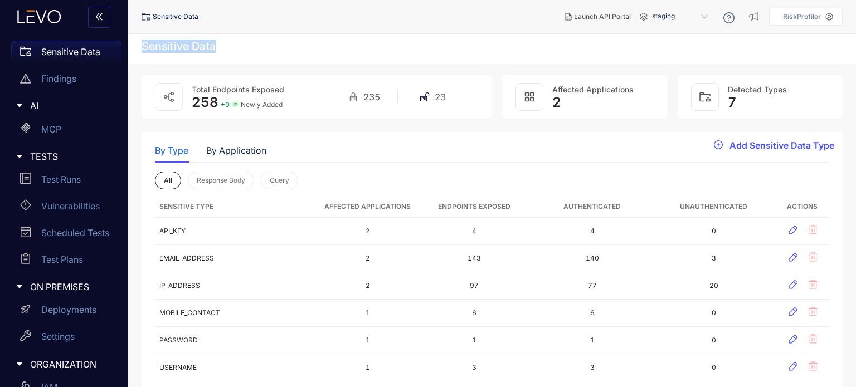
click at [150, 42] on h4 "Sensitive Data" at bounding box center [178, 46] width 74 height 13
click at [271, 59] on div "Sensitive Data" at bounding box center [491, 49] width 727 height 30
click at [187, 43] on h4 "Sensitive Data" at bounding box center [178, 46] width 74 height 13
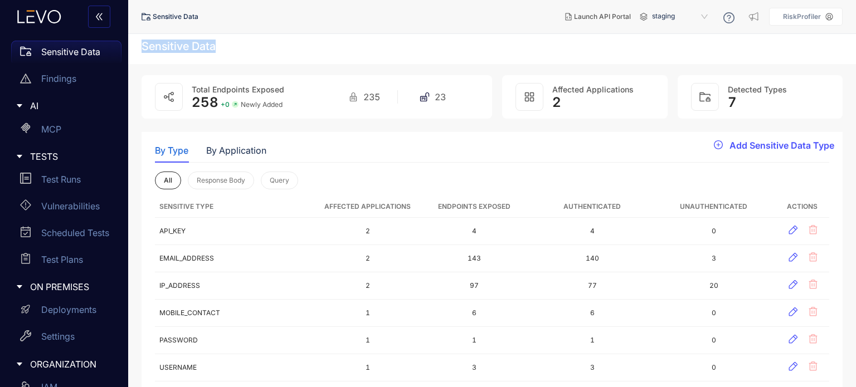
click at [187, 43] on h4 "Sensitive Data" at bounding box center [178, 46] width 74 height 13
click at [252, 47] on div "Sensitive Data" at bounding box center [491, 49] width 727 height 30
click at [170, 46] on h4 "Sensitive Data" at bounding box center [178, 46] width 74 height 13
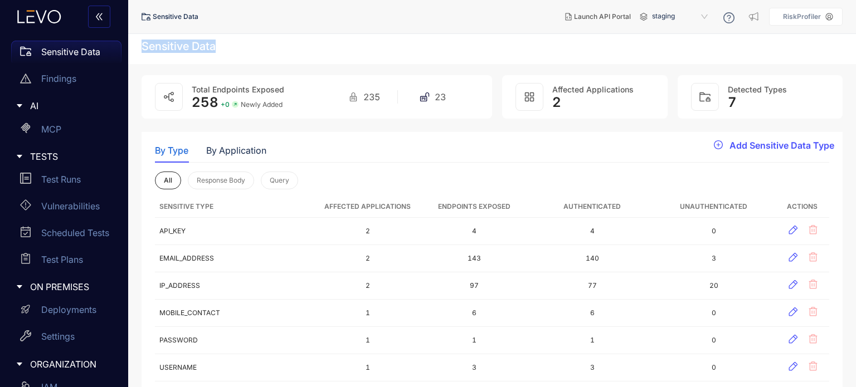
click at [170, 46] on h4 "Sensitive Data" at bounding box center [178, 46] width 74 height 13
click at [261, 53] on div "Sensitive Data" at bounding box center [491, 49] width 727 height 30
click at [299, 151] on div "By Type By Application" at bounding box center [492, 150] width 674 height 23
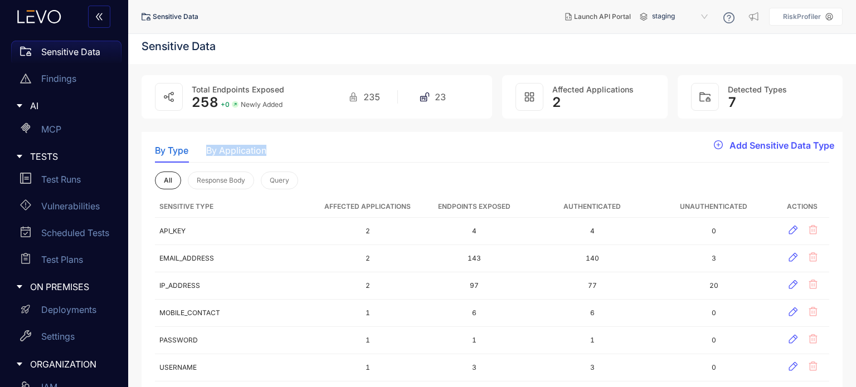
click at [299, 151] on div "By Type By Application" at bounding box center [492, 150] width 674 height 23
drag, startPoint x: 219, startPoint y: 153, endPoint x: 272, endPoint y: 148, distance: 53.1
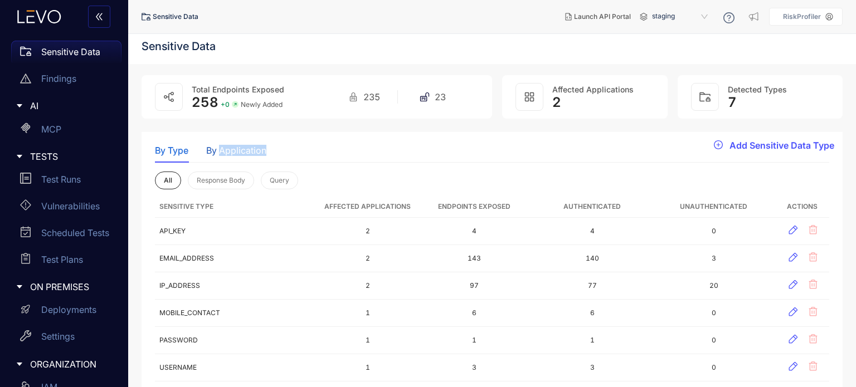
click at [272, 148] on div "By Type By Application" at bounding box center [492, 150] width 674 height 23
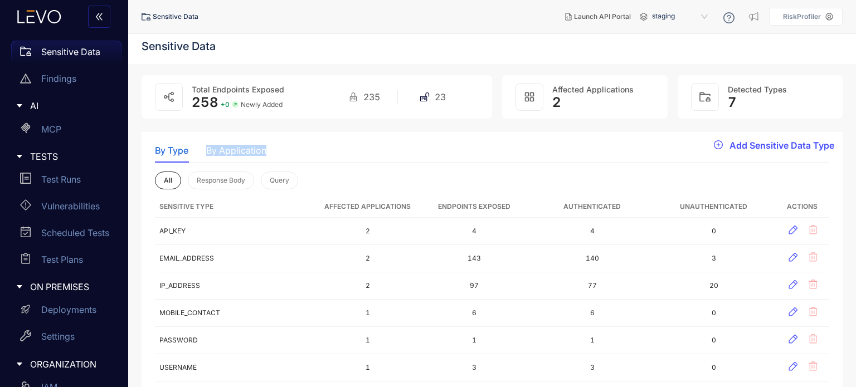
click at [272, 148] on div "By Type By Application" at bounding box center [492, 150] width 674 height 23
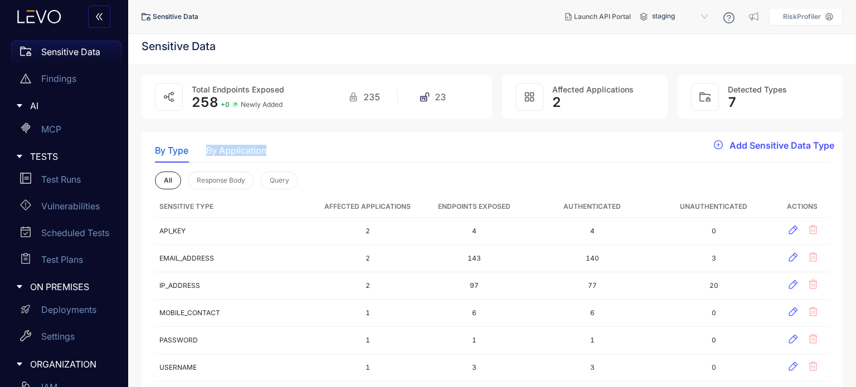
click at [272, 148] on div "By Type By Application" at bounding box center [492, 150] width 674 height 23
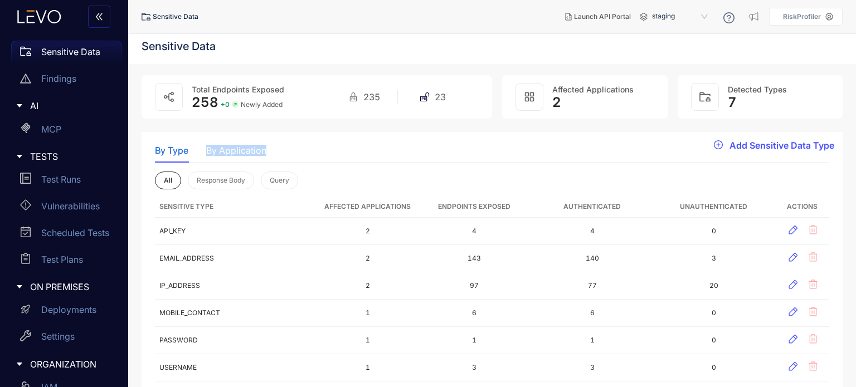
click at [272, 148] on div "By Type By Application" at bounding box center [492, 150] width 674 height 23
click at [432, 158] on div "By Type By Application" at bounding box center [492, 150] width 674 height 23
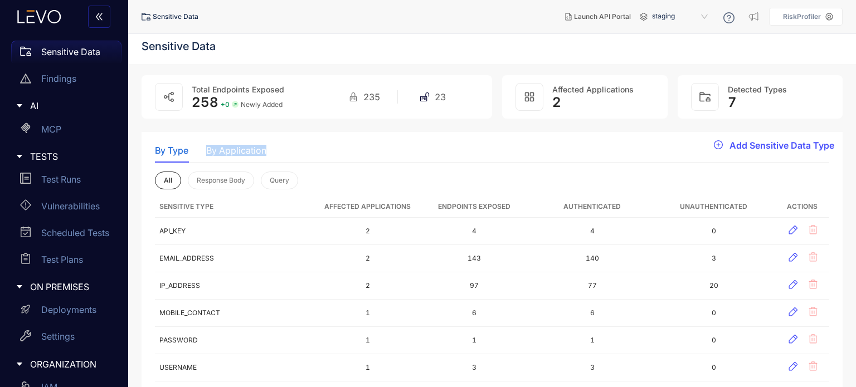
click at [432, 158] on div "By Type By Application" at bounding box center [492, 150] width 674 height 23
click at [231, 43] on div "Sensitive Data" at bounding box center [491, 49] width 727 height 30
drag, startPoint x: 231, startPoint y: 43, endPoint x: 241, endPoint y: 43, distance: 9.5
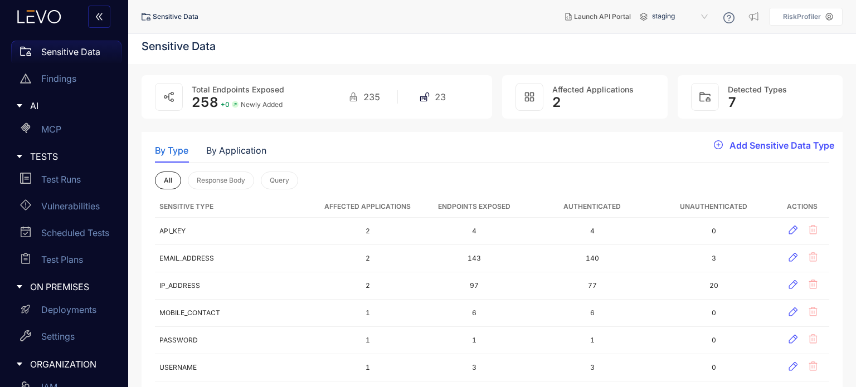
click at [241, 43] on div "Sensitive Data" at bounding box center [491, 49] width 727 height 30
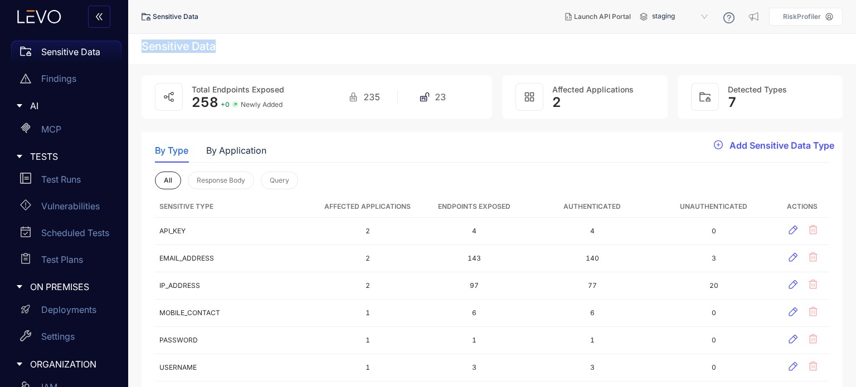
click at [241, 43] on div "Sensitive Data" at bounding box center [491, 49] width 727 height 30
click at [286, 155] on div "By Type By Application" at bounding box center [492, 150] width 674 height 23
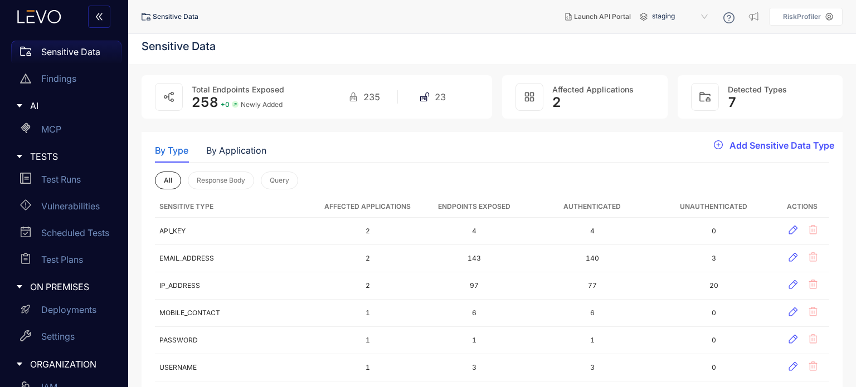
click at [286, 155] on div "By Type By Application" at bounding box center [492, 150] width 674 height 23
click at [289, 152] on div "By Type By Application" at bounding box center [492, 150] width 674 height 23
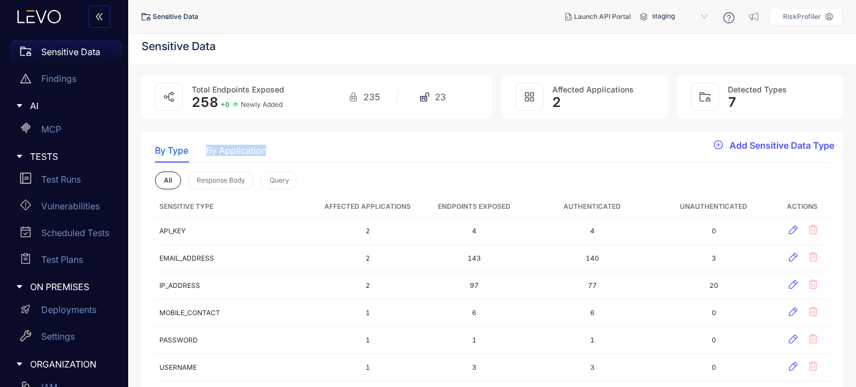
click at [289, 152] on div "By Type By Application" at bounding box center [492, 150] width 674 height 23
click at [642, 144] on div "By Type By Application" at bounding box center [492, 150] width 674 height 23
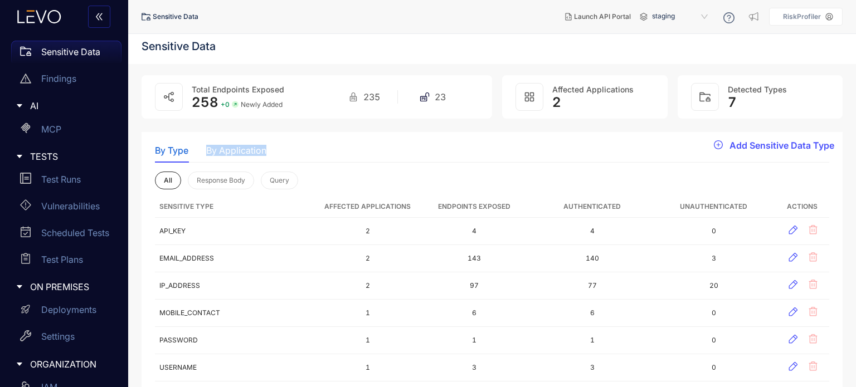
click at [642, 144] on div "By Type By Application" at bounding box center [492, 150] width 674 height 23
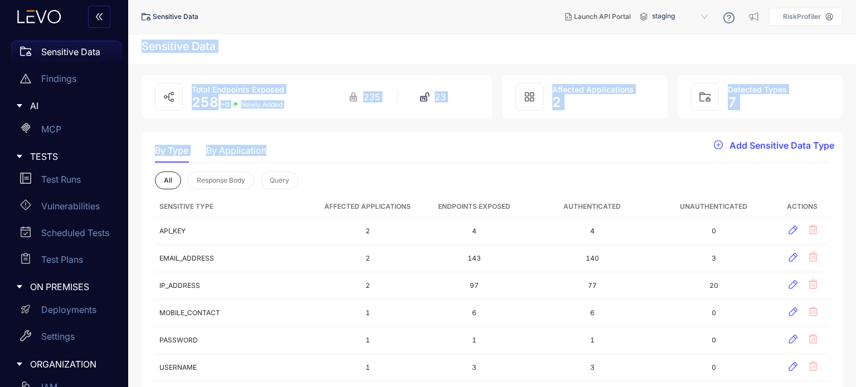
drag, startPoint x: 642, startPoint y: 144, endPoint x: 614, endPoint y: 43, distance: 104.6
click at [614, 43] on div "Sensitive Data" at bounding box center [491, 49] width 727 height 30
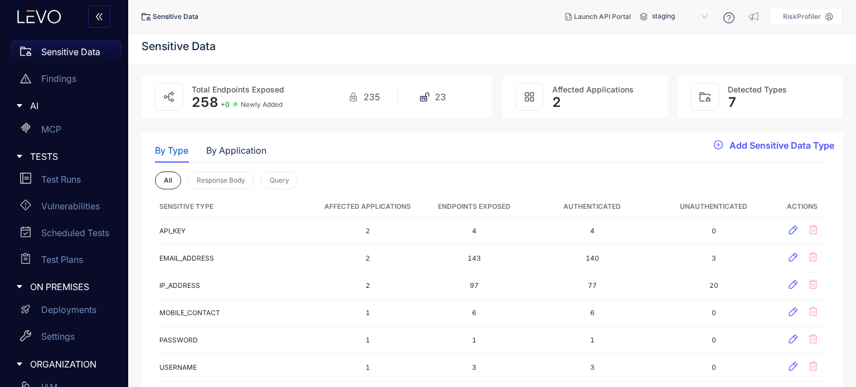
click at [238, 49] on div "Sensitive Data" at bounding box center [491, 49] width 727 height 30
click at [313, 148] on div "By Type By Application" at bounding box center [492, 150] width 674 height 23
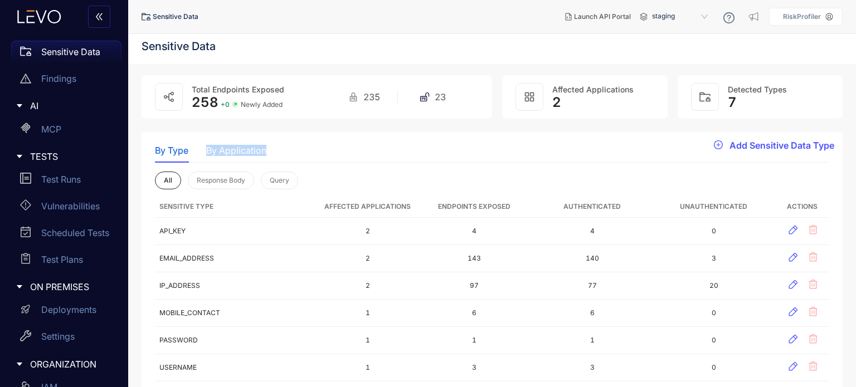
click at [313, 148] on div "By Type By Application" at bounding box center [492, 150] width 674 height 23
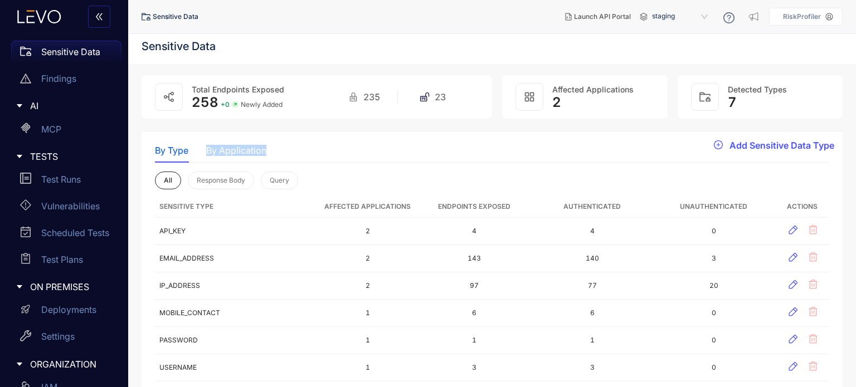
click at [310, 149] on div "By Type By Application" at bounding box center [492, 150] width 674 height 23
click at [463, 148] on div "By Type By Application" at bounding box center [492, 150] width 674 height 23
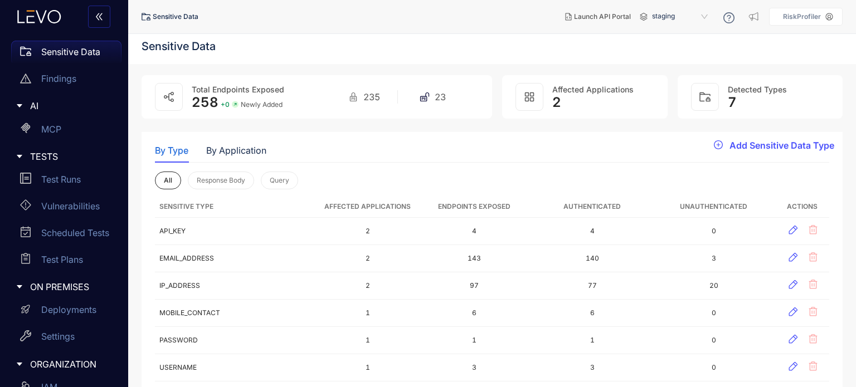
click at [421, 28] on header "Sensitive Data Launch API Portal staging 1b7c43de-a2f2-4f17-a839-5397f479e7aa s…" at bounding box center [491, 16] width 701 height 33
click at [255, 14] on ol "Sensitive Data" at bounding box center [205, 17] width 128 height 20
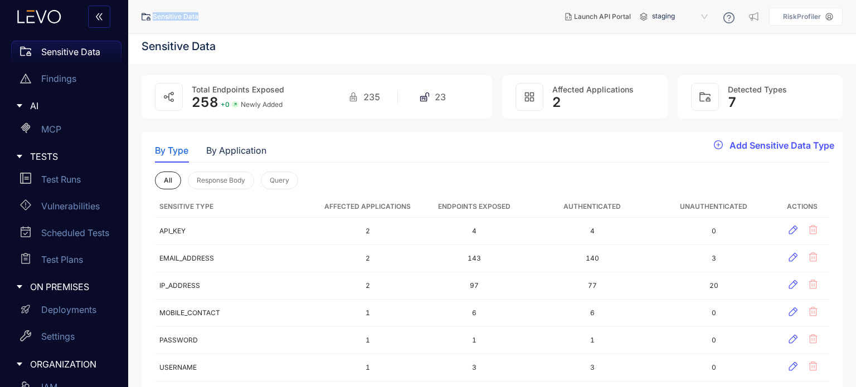
click at [255, 14] on ol "Sensitive Data" at bounding box center [205, 17] width 128 height 20
click at [245, 13] on ol "Sensitive Data" at bounding box center [205, 17] width 128 height 20
click at [248, 43] on div "Sensitive Data" at bounding box center [491, 49] width 727 height 30
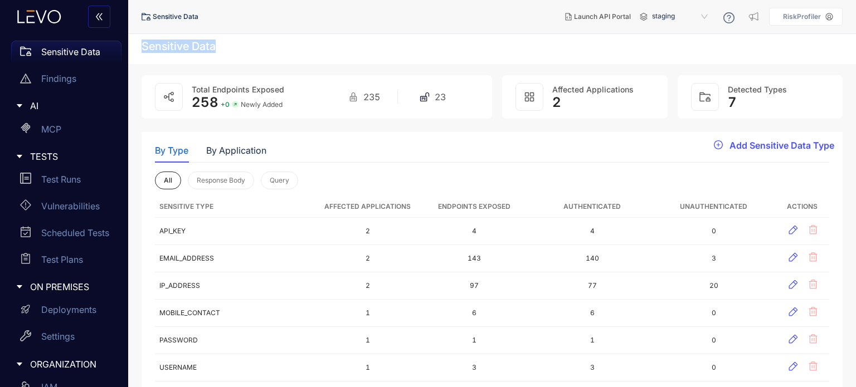
click at [248, 43] on div "Sensitive Data" at bounding box center [491, 49] width 727 height 30
click at [255, 47] on div "Sensitive Data" at bounding box center [491, 49] width 727 height 30
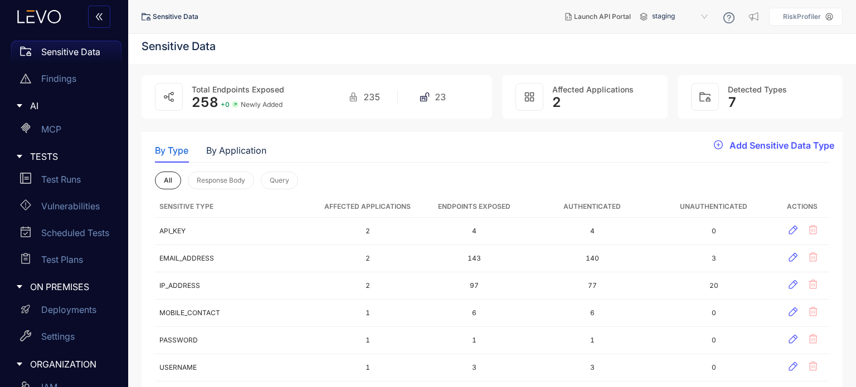
click at [255, 47] on div "Sensitive Data" at bounding box center [491, 49] width 727 height 30
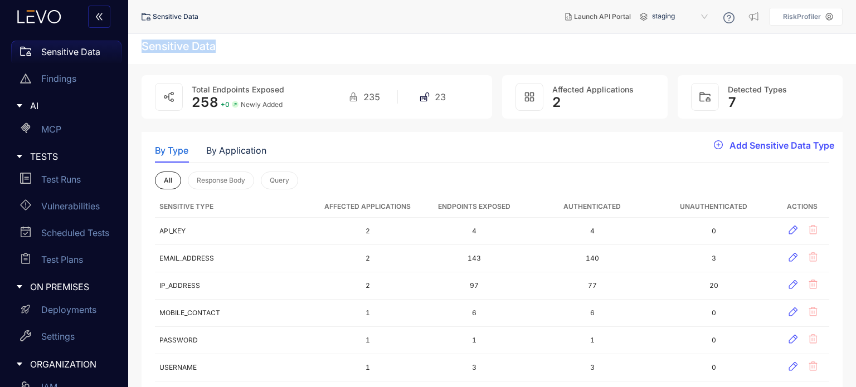
click at [255, 47] on div "Sensitive Data" at bounding box center [491, 49] width 727 height 30
click at [177, 53] on div "Sensitive Data" at bounding box center [491, 49] width 727 height 30
drag, startPoint x: 141, startPoint y: 40, endPoint x: 211, endPoint y: 39, distance: 69.1
click at [211, 40] on h4 "Sensitive Data" at bounding box center [178, 46] width 74 height 13
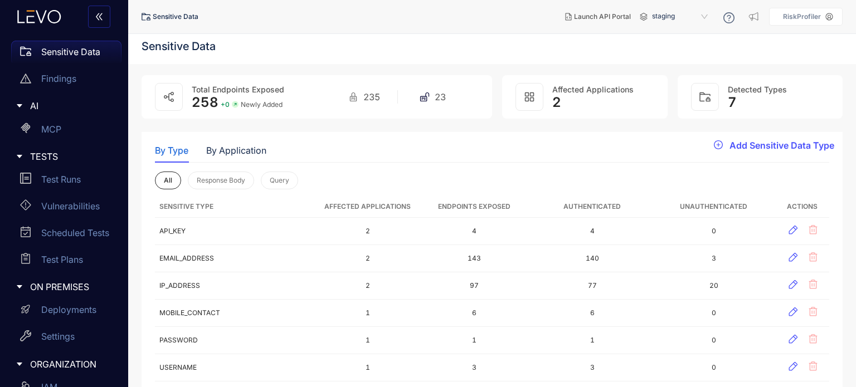
click at [312, 63] on div "Sensitive Data" at bounding box center [491, 49] width 727 height 30
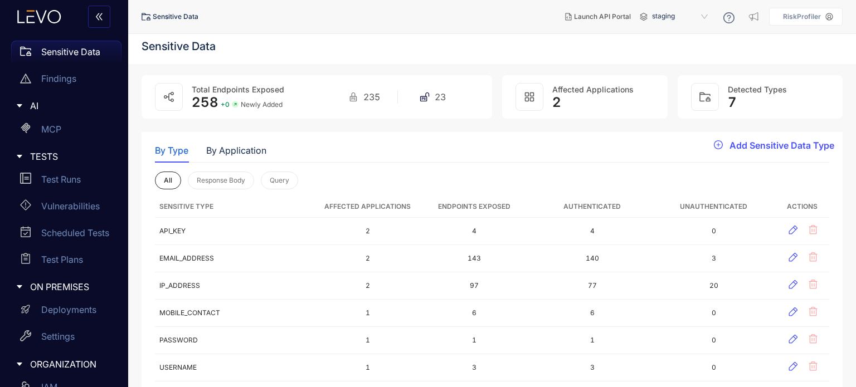
click at [203, 14] on ol "Sensitive Data" at bounding box center [205, 17] width 128 height 20
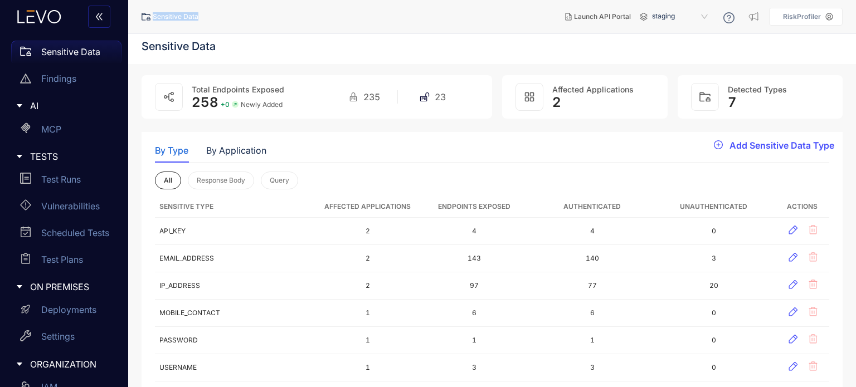
click at [253, 22] on ol "Sensitive Data" at bounding box center [205, 17] width 128 height 20
click at [242, 43] on div "Sensitive Data" at bounding box center [491, 49] width 727 height 30
click at [216, 49] on h4 "Sensitive Data" at bounding box center [178, 46] width 74 height 13
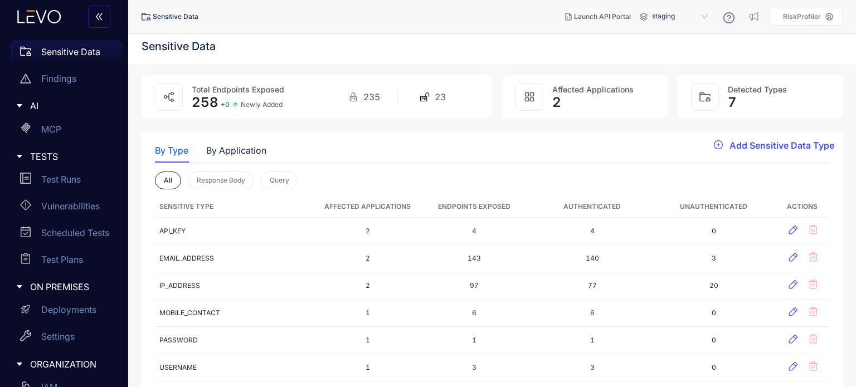
click at [216, 49] on h4 "Sensitive Data" at bounding box center [178, 46] width 74 height 13
click at [225, 51] on div "Sensitive Data" at bounding box center [491, 49] width 727 height 30
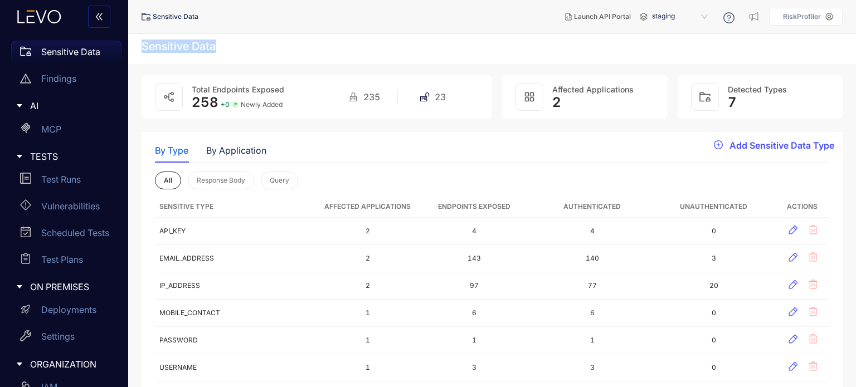
drag, startPoint x: 225, startPoint y: 51, endPoint x: 141, endPoint y: 57, distance: 83.8
click at [141, 57] on div "Sensitive Data" at bounding box center [491, 49] width 727 height 30
click at [265, 54] on div "Sensitive Data" at bounding box center [491, 49] width 727 height 30
drag, startPoint x: 265, startPoint y: 54, endPoint x: 140, endPoint y: 50, distance: 124.3
click at [140, 50] on div "Sensitive Data" at bounding box center [491, 49] width 727 height 30
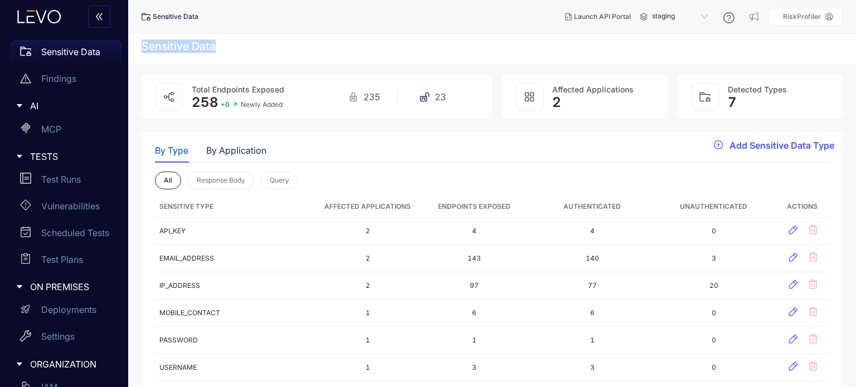
click at [140, 50] on div "Sensitive Data" at bounding box center [491, 49] width 727 height 30
drag, startPoint x: 140, startPoint y: 50, endPoint x: 259, endPoint y: 71, distance: 120.4
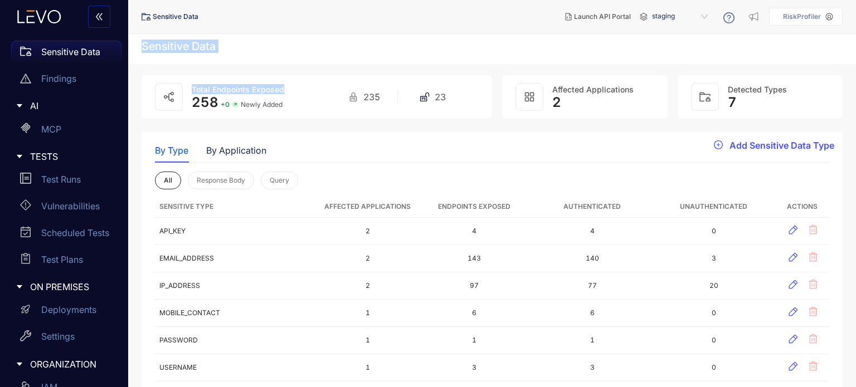
click at [256, 53] on div "Sensitive Data" at bounding box center [491, 49] width 727 height 30
drag, startPoint x: 219, startPoint y: 48, endPoint x: 241, endPoint y: 37, distance: 23.9
click at [241, 37] on div "Sensitive Data" at bounding box center [491, 49] width 727 height 30
drag, startPoint x: 227, startPoint y: 47, endPoint x: 257, endPoint y: 40, distance: 30.4
click at [257, 40] on div "Sensitive Data" at bounding box center [491, 49] width 727 height 30
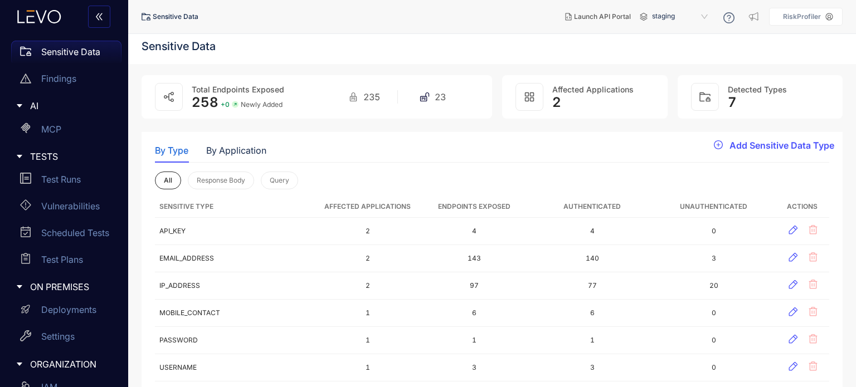
click at [257, 40] on div "Sensitive Data" at bounding box center [491, 49] width 727 height 30
click at [382, 175] on div "All Response Body Query" at bounding box center [492, 181] width 674 height 18
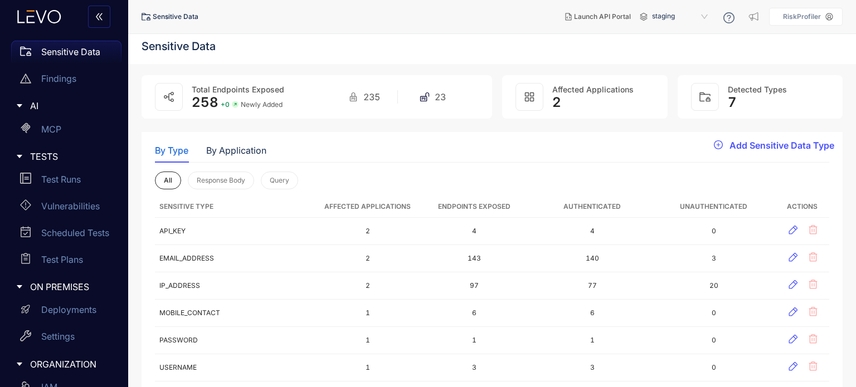
drag, startPoint x: 466, startPoint y: 37, endPoint x: 243, endPoint y: 57, distance: 223.7
click at [243, 57] on div "Sensitive Data" at bounding box center [491, 49] width 727 height 30
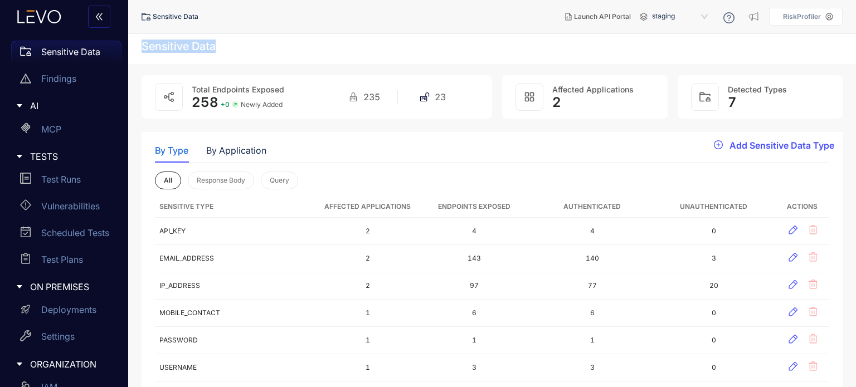
click at [315, 40] on div "Sensitive Data" at bounding box center [491, 49] width 727 height 30
click at [322, 146] on div "By Type By Application" at bounding box center [492, 150] width 674 height 23
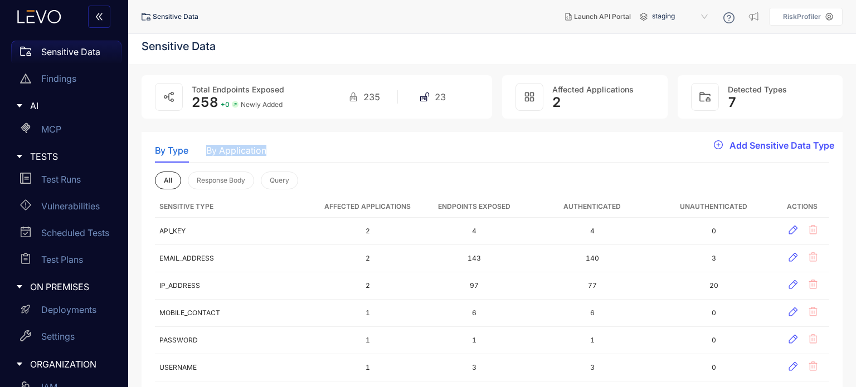
click at [322, 146] on div "By Type By Application" at bounding box center [492, 150] width 674 height 23
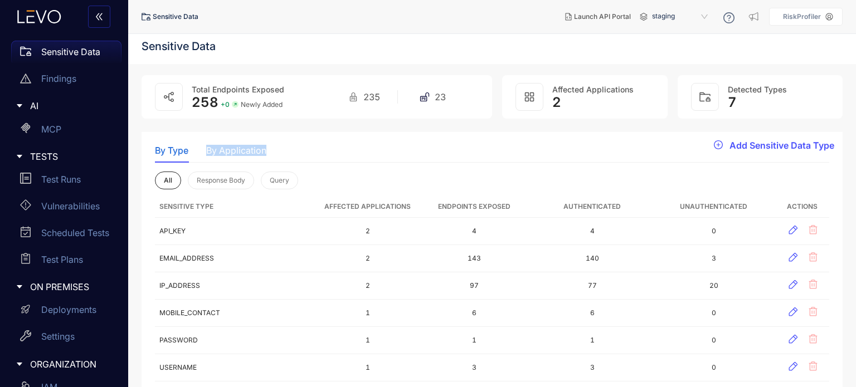
click at [322, 146] on div "By Type By Application" at bounding box center [492, 150] width 674 height 23
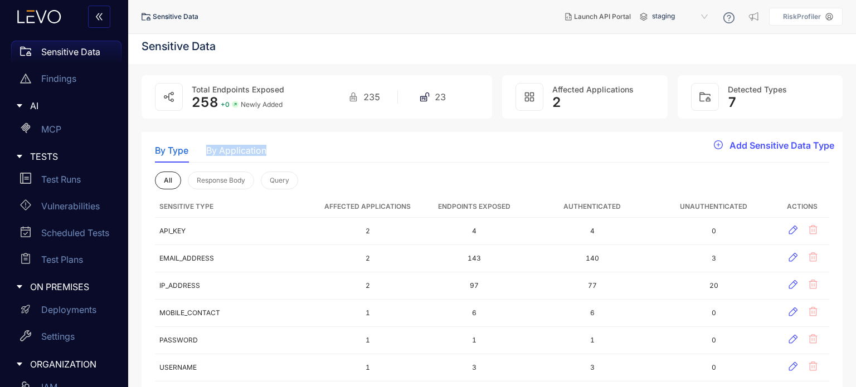
click at [322, 146] on div "By Type By Application" at bounding box center [492, 150] width 674 height 23
drag, startPoint x: 139, startPoint y: 135, endPoint x: 331, endPoint y: 155, distance: 193.2
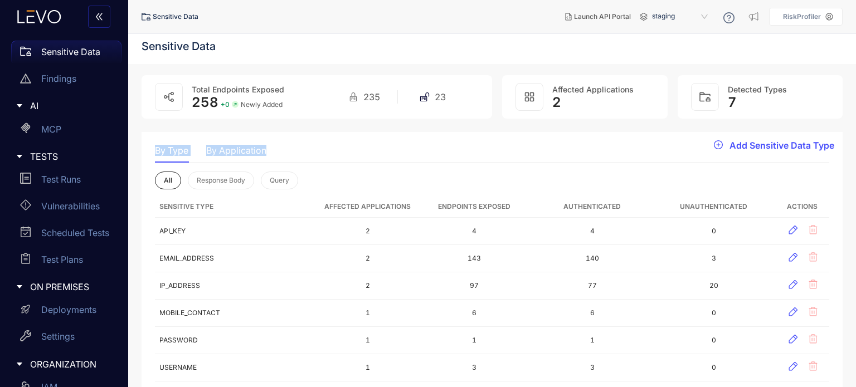
click at [331, 155] on div "By Type By Application" at bounding box center [492, 150] width 674 height 23
drag, startPoint x: 331, startPoint y: 155, endPoint x: 385, endPoint y: 163, distance: 54.5
drag, startPoint x: 286, startPoint y: 155, endPoint x: 343, endPoint y: 157, distance: 56.8
click at [343, 157] on div "By Type By Application" at bounding box center [492, 150] width 674 height 23
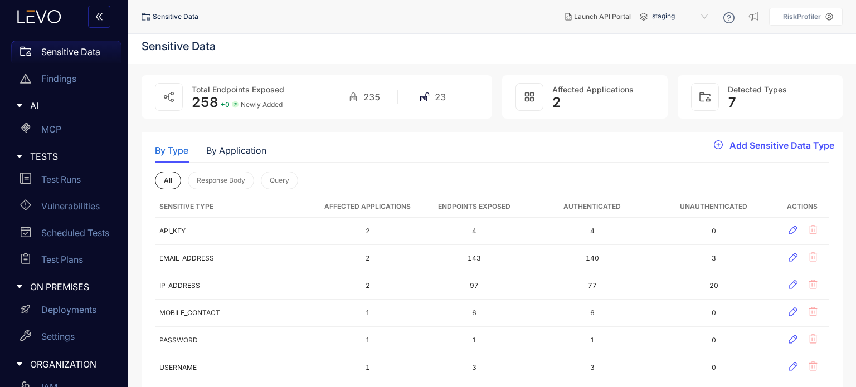
click at [343, 157] on div "By Type By Application" at bounding box center [492, 150] width 674 height 23
drag, startPoint x: 343, startPoint y: 157, endPoint x: 346, endPoint y: 148, distance: 9.3
click at [346, 148] on div "By Type By Application" at bounding box center [492, 150] width 674 height 23
click at [558, 175] on div "All Response Body Query" at bounding box center [492, 181] width 674 height 18
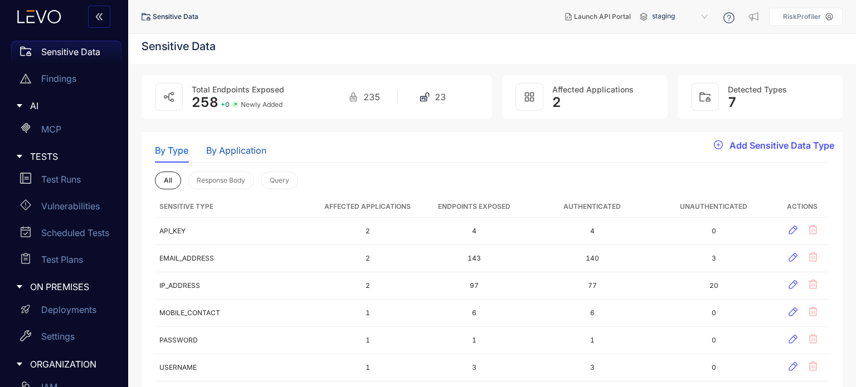
click at [252, 153] on div "By Application" at bounding box center [236, 150] width 60 height 10
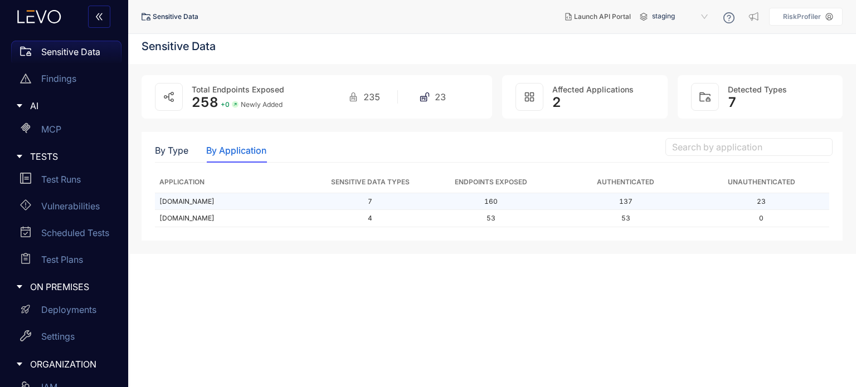
drag, startPoint x: 155, startPoint y: 198, endPoint x: 286, endPoint y: 201, distance: 130.9
click at [286, 201] on td "[DOMAIN_NAME]" at bounding box center [236, 201] width 162 height 17
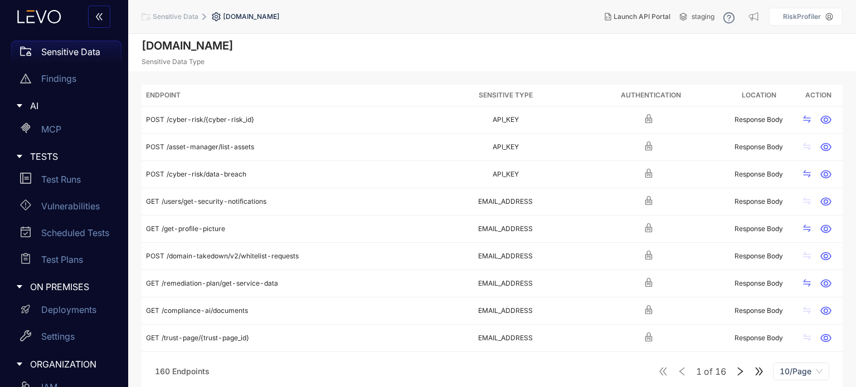
click at [285, 51] on h2 "[DOMAIN_NAME]" at bounding box center [491, 46] width 701 height 13
copy h2 "[DOMAIN_NAME]"
click at [525, 52] on h2 "[DOMAIN_NAME]" at bounding box center [491, 46] width 701 height 13
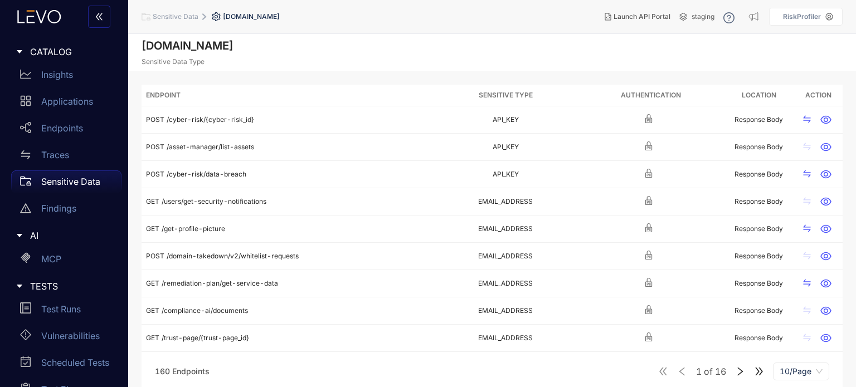
click at [75, 196] on link "Sensitive Data" at bounding box center [66, 183] width 110 height 27
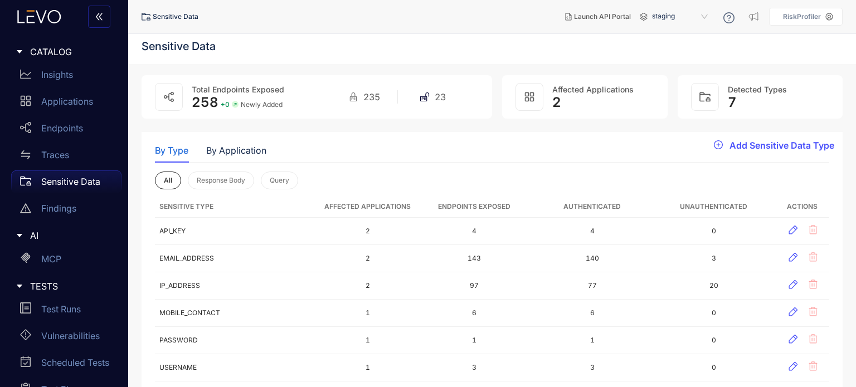
click at [70, 186] on p "Sensitive Data" at bounding box center [70, 182] width 59 height 10
click at [76, 160] on div "Traces" at bounding box center [66, 155] width 110 height 22
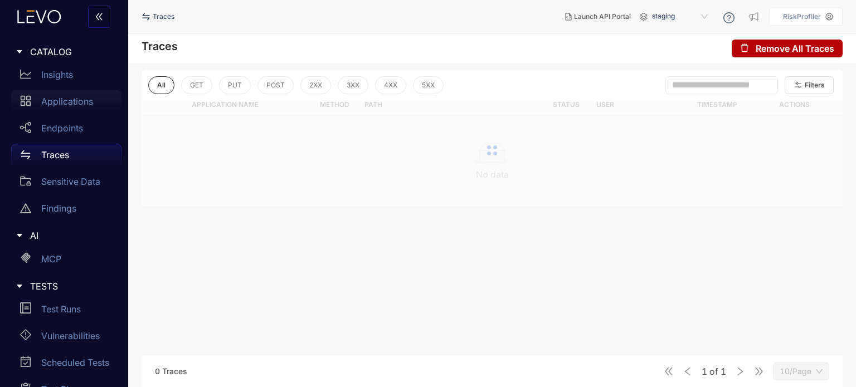
click at [83, 112] on div "Applications" at bounding box center [66, 101] width 110 height 22
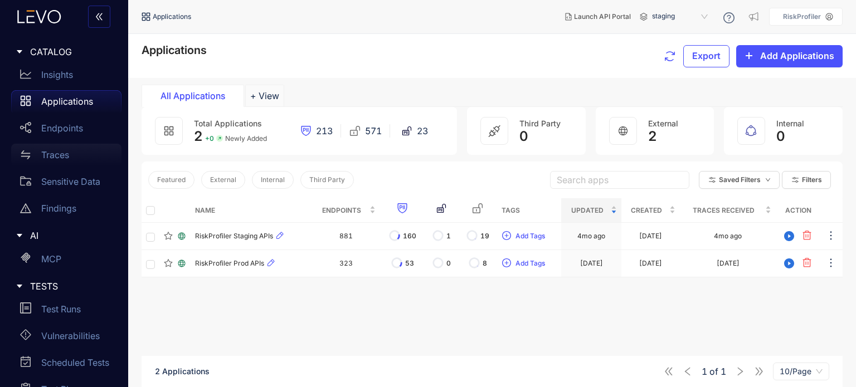
click at [72, 146] on div "Traces" at bounding box center [66, 155] width 110 height 22
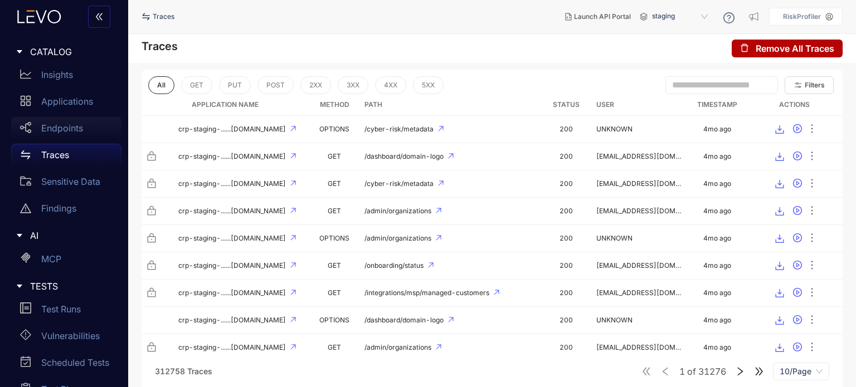
click at [82, 125] on div "Endpoints" at bounding box center [66, 128] width 110 height 22
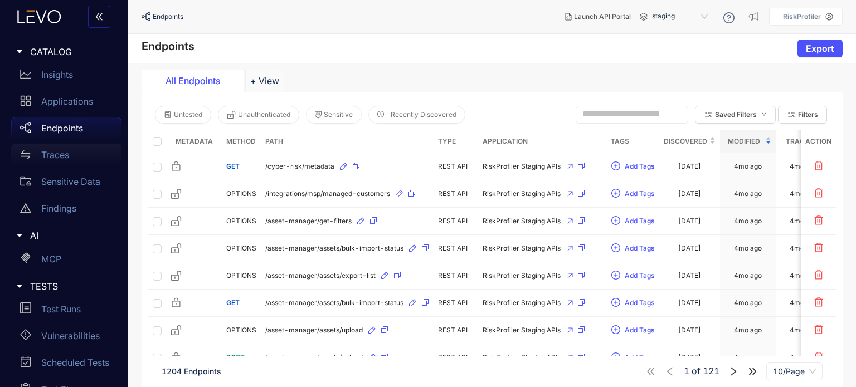
click at [82, 151] on div "Traces" at bounding box center [66, 155] width 110 height 22
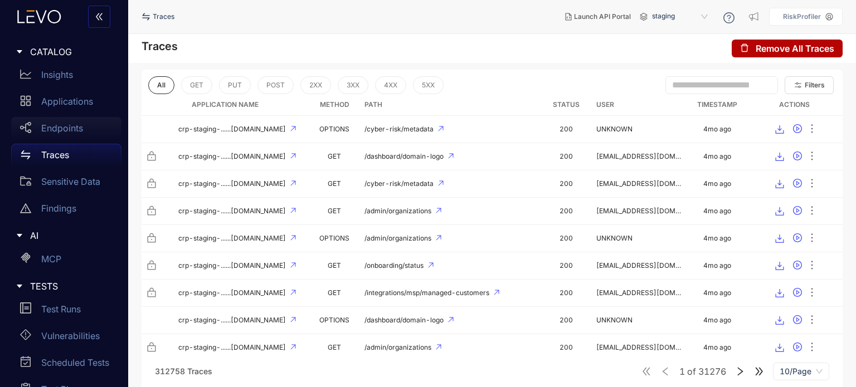
click at [89, 128] on div "Endpoints" at bounding box center [66, 128] width 110 height 22
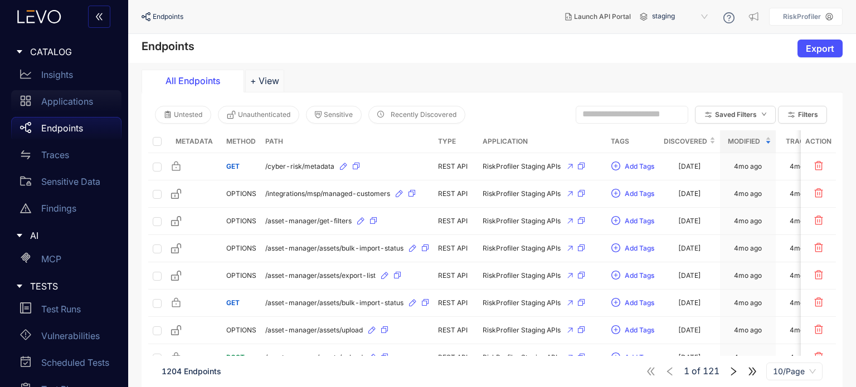
click at [82, 106] on p "Applications" at bounding box center [67, 101] width 52 height 10
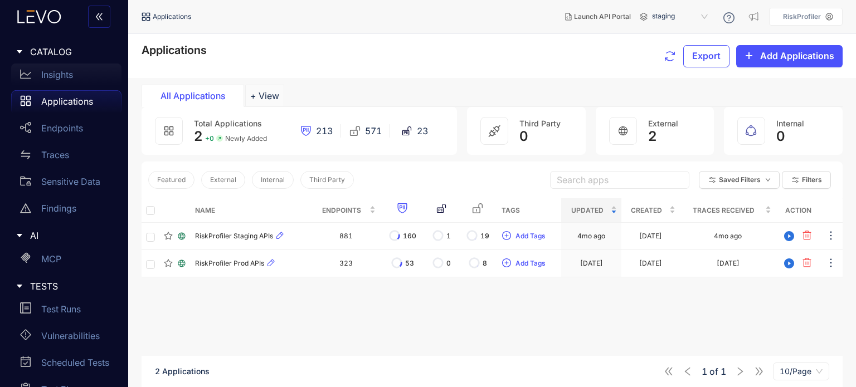
click at [88, 76] on div "Insights" at bounding box center [66, 75] width 110 height 22
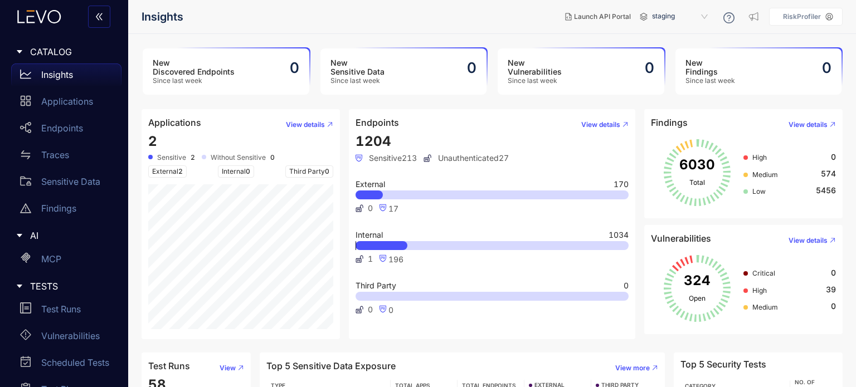
drag, startPoint x: 188, startPoint y: 17, endPoint x: 205, endPoint y: 18, distance: 17.3
click at [205, 18] on ol "Insights" at bounding box center [199, 17] width 116 height 20
click at [412, 13] on nav "Insights" at bounding box center [348, 17] width 414 height 20
drag, startPoint x: 144, startPoint y: 14, endPoint x: 172, endPoint y: 15, distance: 27.9
click at [172, 15] on span "Insights" at bounding box center [162, 17] width 42 height 13
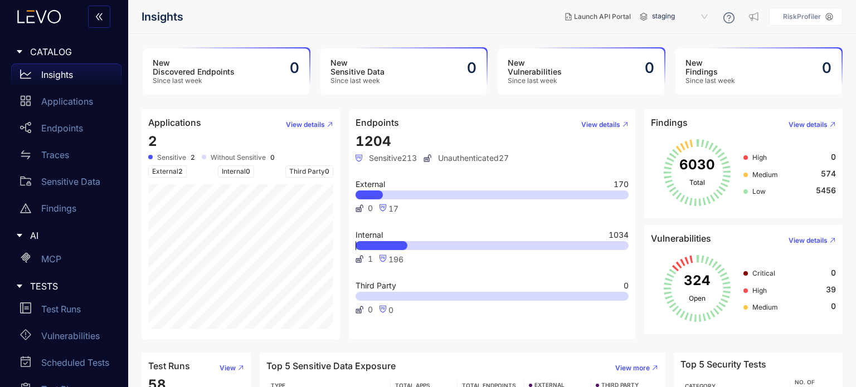
click at [137, 15] on div "Insights Launch API Portal staging RiskProfiler" at bounding box center [491, 17] width 727 height 34
drag, startPoint x: 137, startPoint y: 15, endPoint x: 261, endPoint y: 15, distance: 123.7
click at [261, 15] on div "Insights Launch API Portal staging RiskProfiler" at bounding box center [491, 17] width 727 height 34
click at [261, 15] on nav "Insights" at bounding box center [348, 17] width 414 height 20
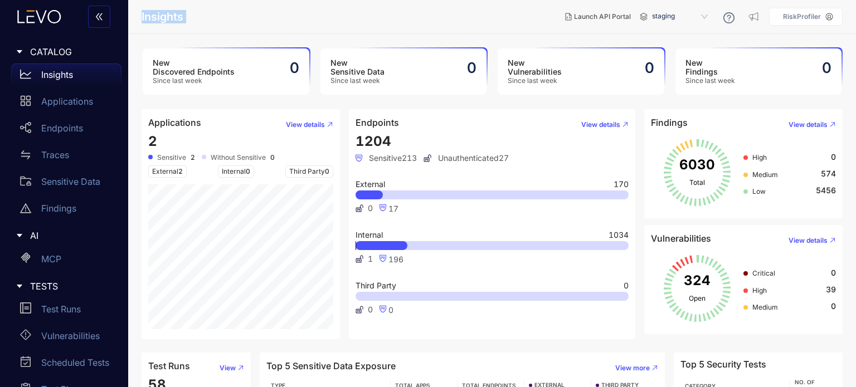
click at [261, 15] on nav "Insights" at bounding box center [348, 17] width 414 height 20
click at [556, 13] on nav "Insights" at bounding box center [348, 17] width 414 height 20
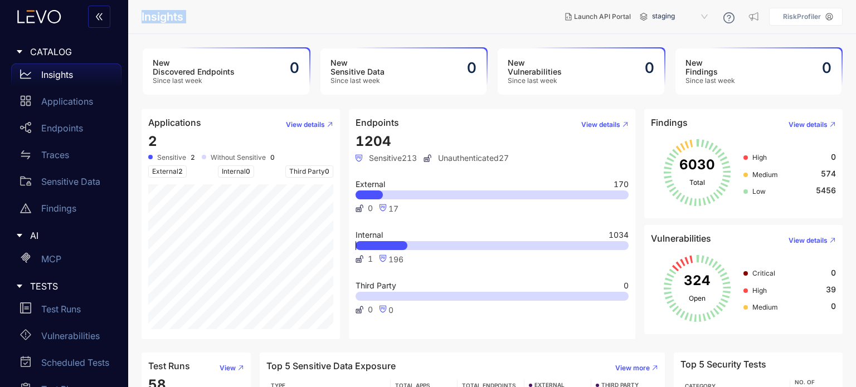
click at [556, 13] on nav "Insights" at bounding box center [348, 17] width 414 height 20
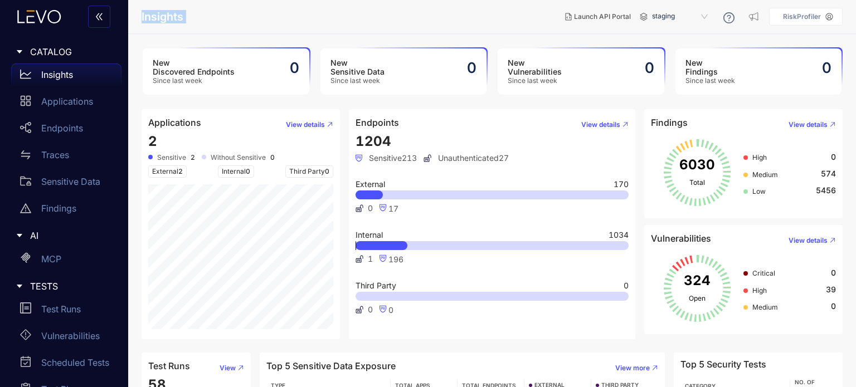
drag, startPoint x: 559, startPoint y: 13, endPoint x: 559, endPoint y: 19, distance: 6.1
click at [556, 19] on nav "Insights" at bounding box center [348, 17] width 414 height 20
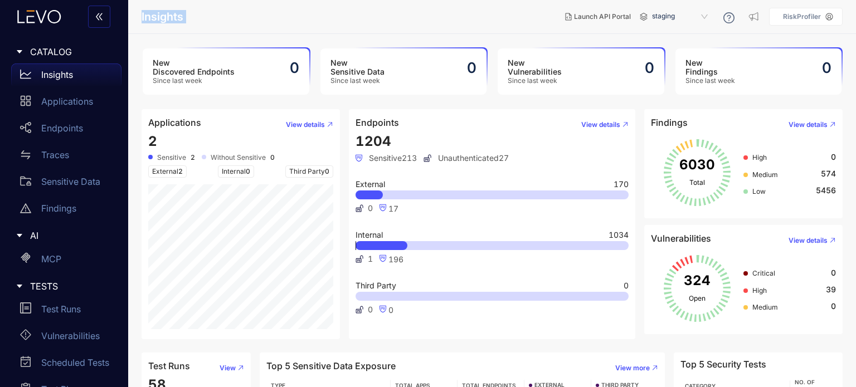
click at [556, 19] on nav "Insights" at bounding box center [348, 17] width 414 height 20
drag, startPoint x: 686, startPoint y: 18, endPoint x: 468, endPoint y: 13, distance: 218.4
click at [468, 13] on div "Insights Launch API Portal staging 1b7c43de-a2f2-4f17-a839-5397f479e7aa staging…" at bounding box center [491, 17] width 701 height 20
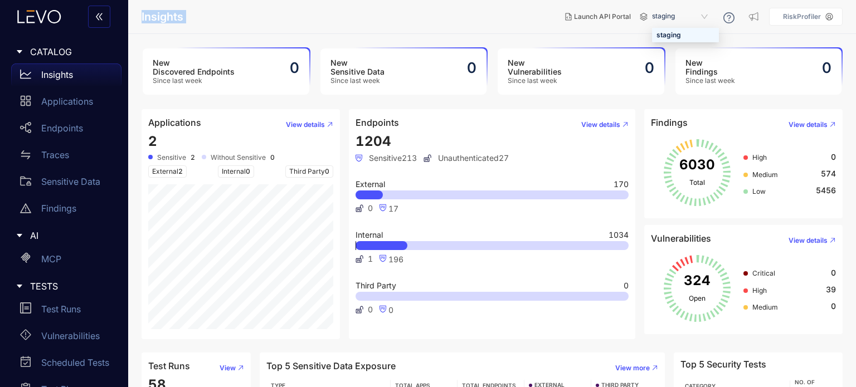
click at [468, 13] on nav "Insights" at bounding box center [348, 17] width 414 height 20
click at [207, 101] on main "New Discovered Endpoints Since last week 0 New Sensitive Data Since last week 0…" at bounding box center [491, 210] width 727 height 353
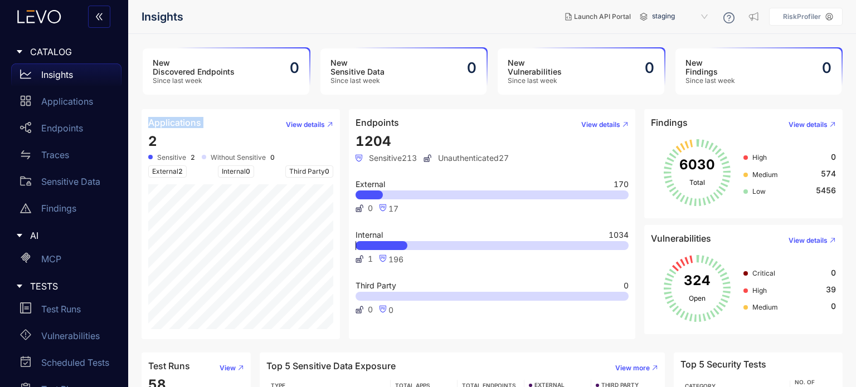
click at [207, 101] on main "New Discovered Endpoints Since last week 0 New Sensitive Data Since last week 0…" at bounding box center [491, 210] width 727 height 353
click at [198, 101] on main "New Discovered Endpoints Since last week 0 New Sensitive Data Since last week 0…" at bounding box center [491, 210] width 727 height 353
click at [384, 121] on h4 "Endpoints" at bounding box center [376, 123] width 43 height 10
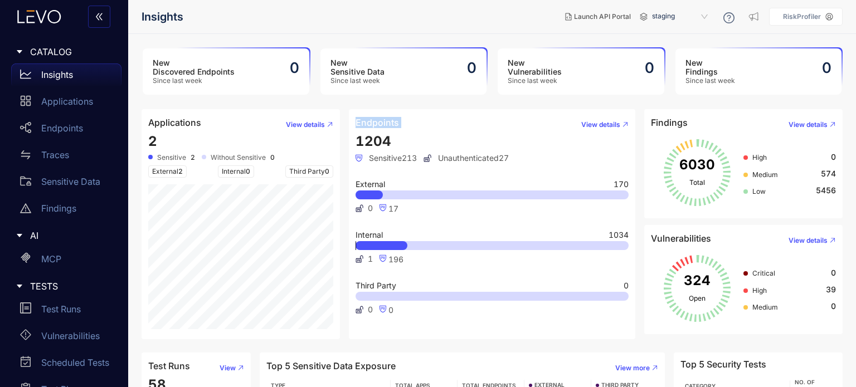
click at [384, 121] on h4 "Endpoints" at bounding box center [376, 123] width 43 height 10
click at [404, 125] on header "Endpoints View details" at bounding box center [492, 125] width 274 height 18
click at [338, 15] on nav "Insights" at bounding box center [348, 17] width 414 height 20
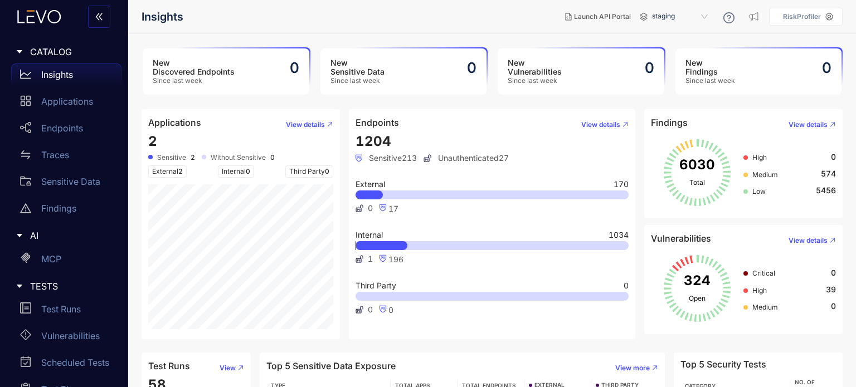
click at [180, 17] on span "Insights" at bounding box center [162, 17] width 42 height 13
click at [207, 16] on ol "Insights" at bounding box center [199, 17] width 116 height 20
click at [167, 18] on span "Insights" at bounding box center [162, 17] width 42 height 13
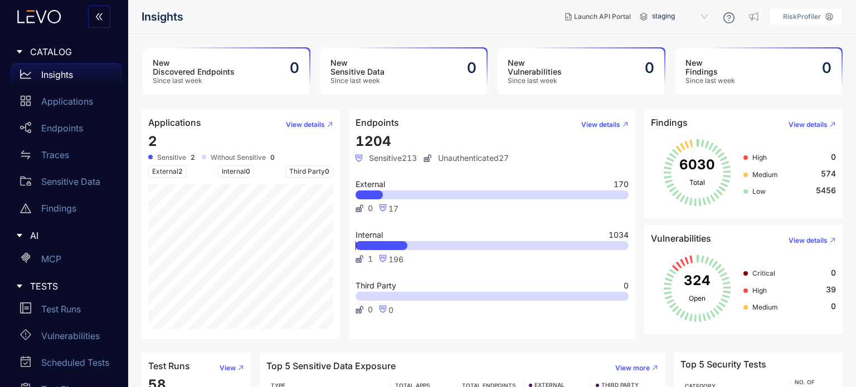
click at [755, 293] on span "High" at bounding box center [759, 290] width 14 height 8
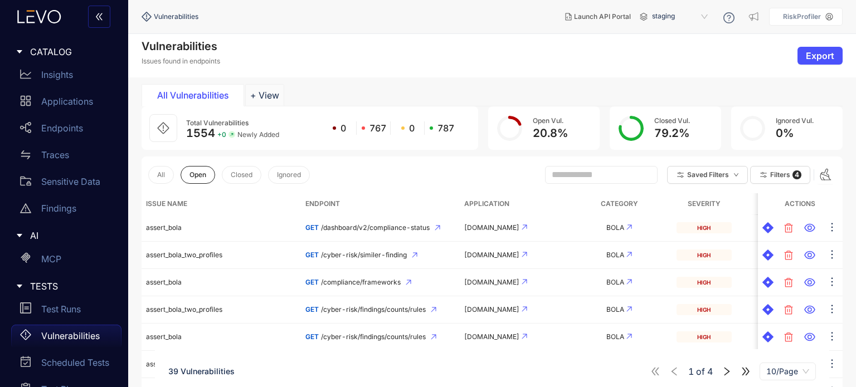
click at [555, 124] on div "Open Vul. 20.8 %" at bounding box center [550, 128] width 35 height 23
click at [510, 129] on circle at bounding box center [510, 129] width 22 height 22
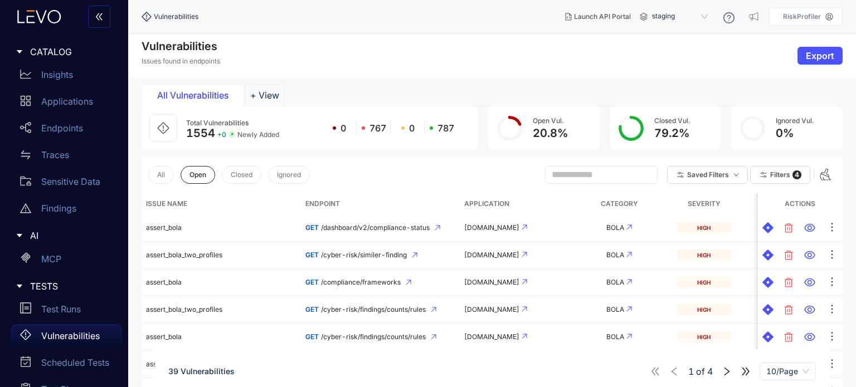
click at [506, 94] on div "All Vulnerabilities + View" at bounding box center [491, 95] width 701 height 22
click at [79, 336] on p "Vulnerabilities" at bounding box center [70, 336] width 58 height 10
click at [95, 82] on div "Insights" at bounding box center [66, 75] width 110 height 22
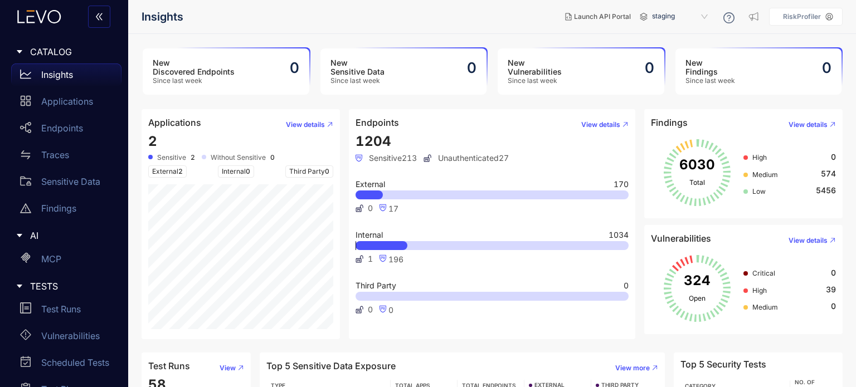
click at [95, 82] on div "Insights" at bounding box center [66, 75] width 110 height 22
